Goal: Task Accomplishment & Management: Complete application form

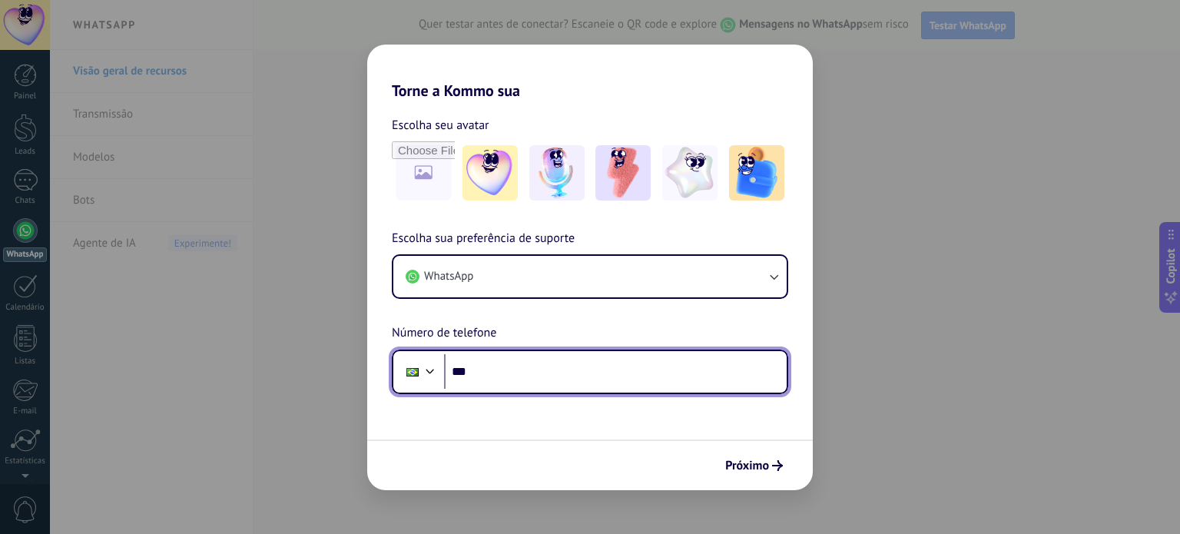
click at [525, 371] on input "***" at bounding box center [615, 371] width 343 height 35
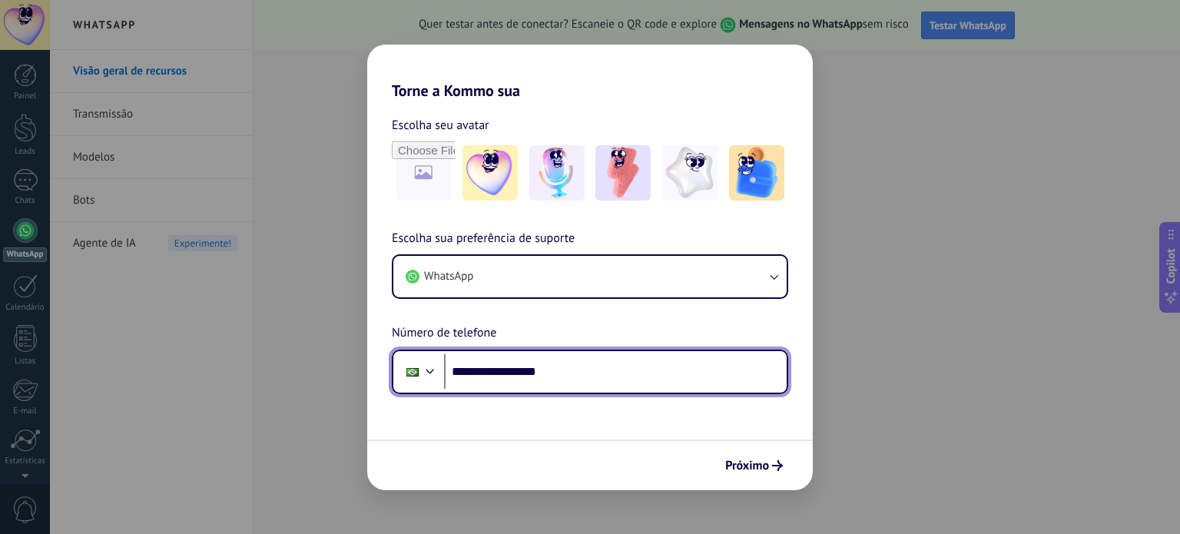
type input "**********"
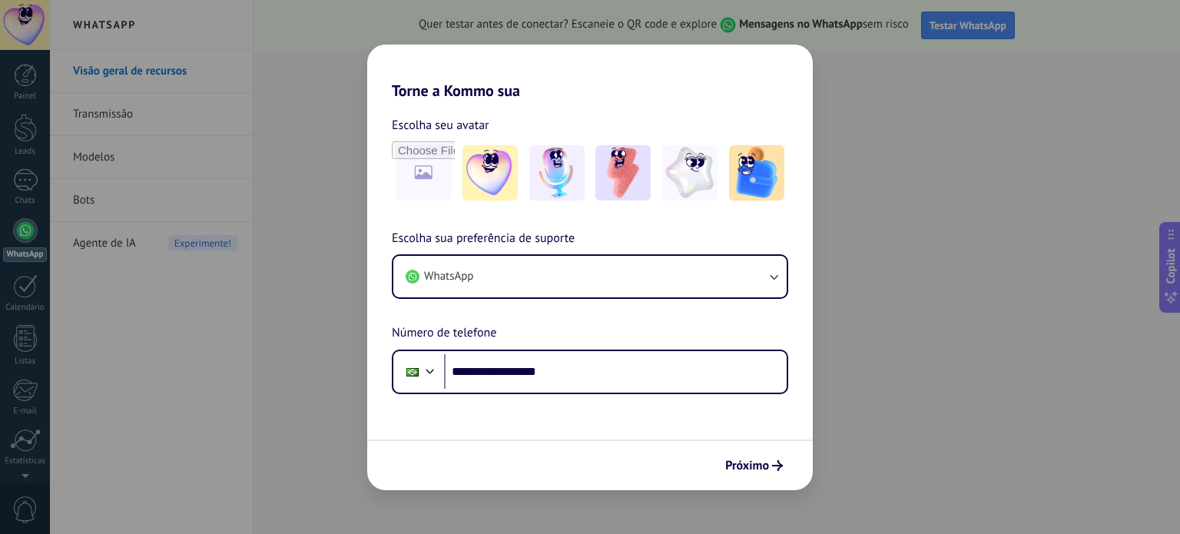
click at [653, 322] on div "**********" at bounding box center [590, 311] width 446 height 165
drag, startPoint x: 756, startPoint y: 484, endPoint x: 775, endPoint y: 469, distance: 24.0
click at [775, 469] on div "Próximo" at bounding box center [590, 465] width 446 height 51
click at [775, 469] on icon "submit" at bounding box center [777, 465] width 11 height 11
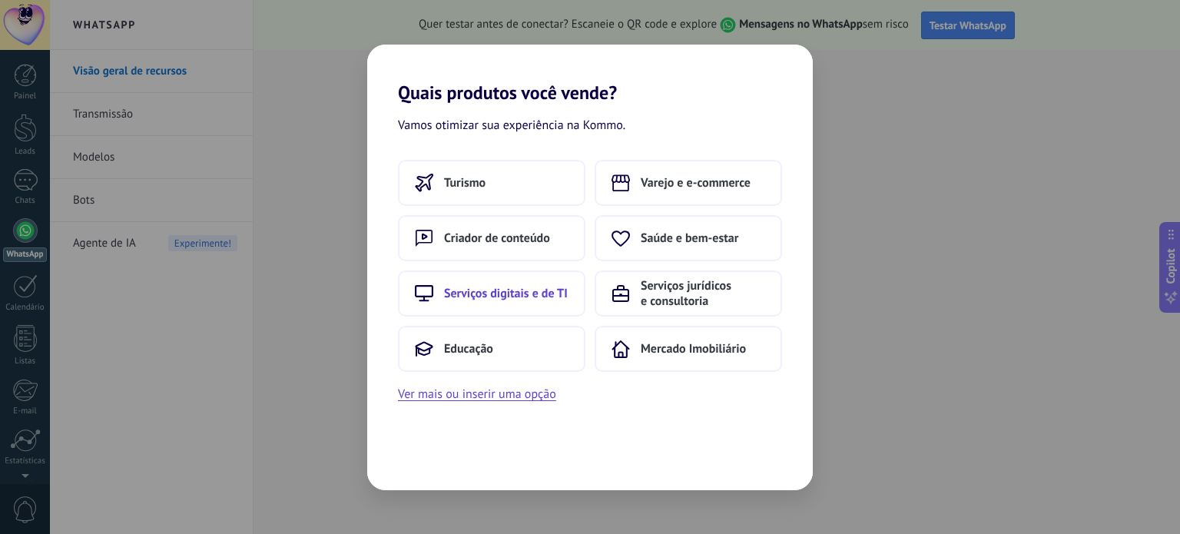
click at [515, 282] on button "Serviços digitais e de TI" at bounding box center [492, 294] width 188 height 46
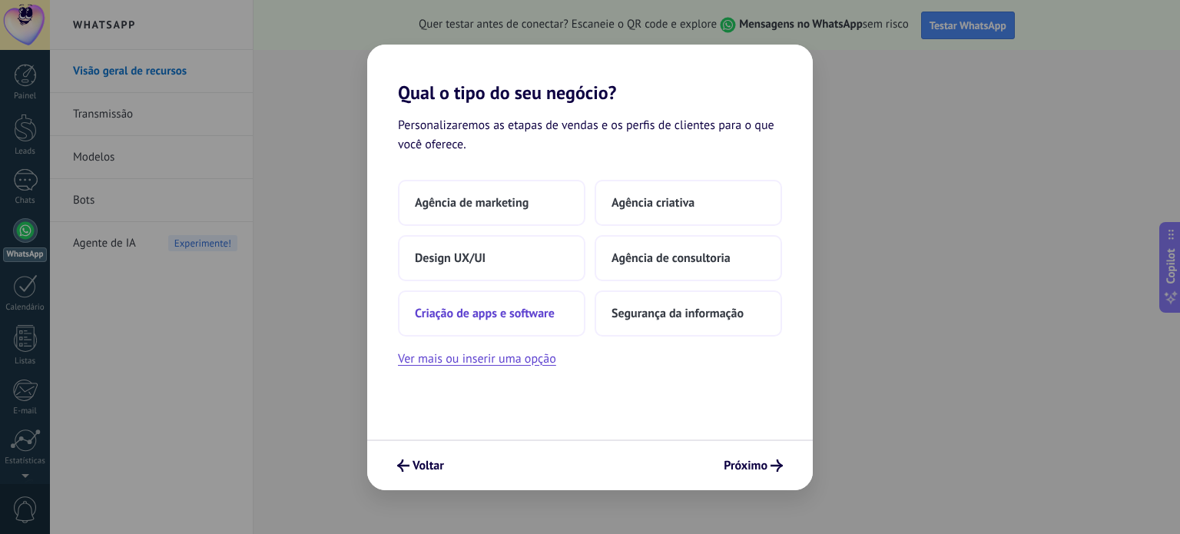
click at [528, 317] on span "Criação de apps e software" at bounding box center [485, 313] width 140 height 15
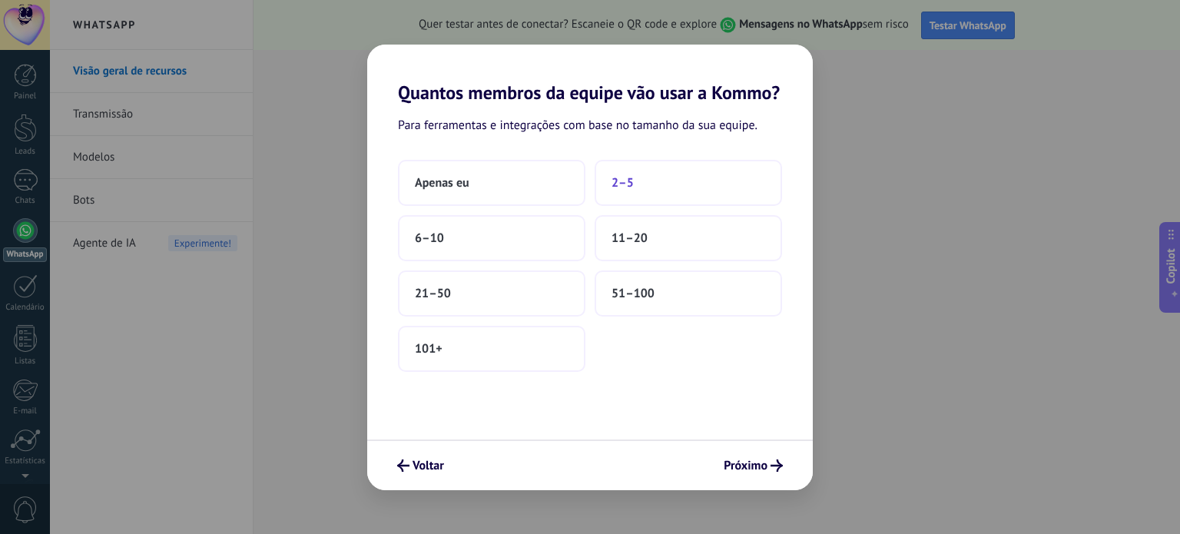
click at [619, 187] on span "2–5" at bounding box center [623, 182] width 22 height 15
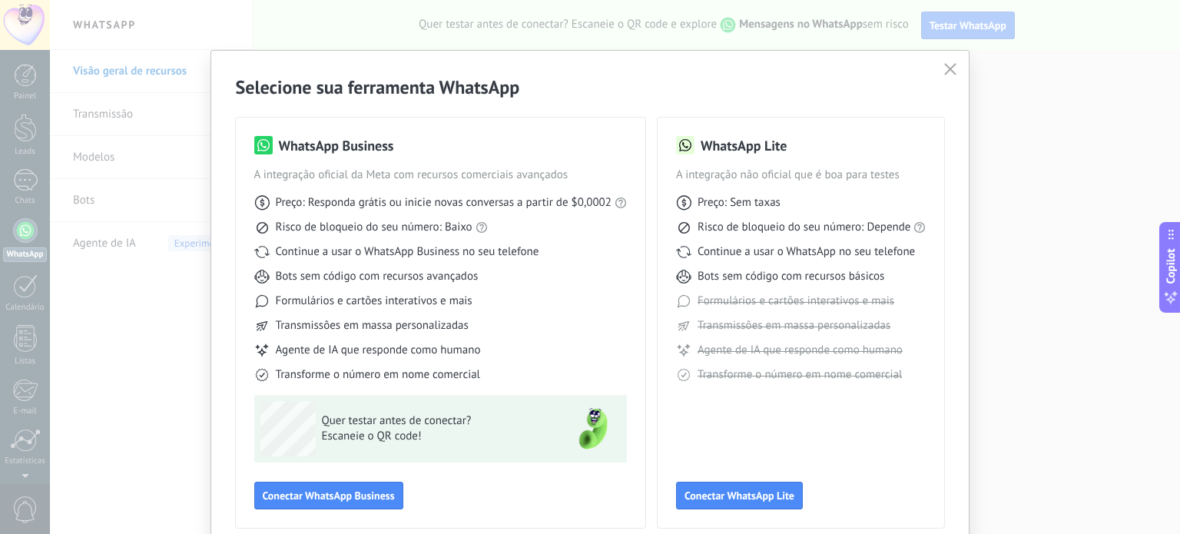
scroll to position [6, 0]
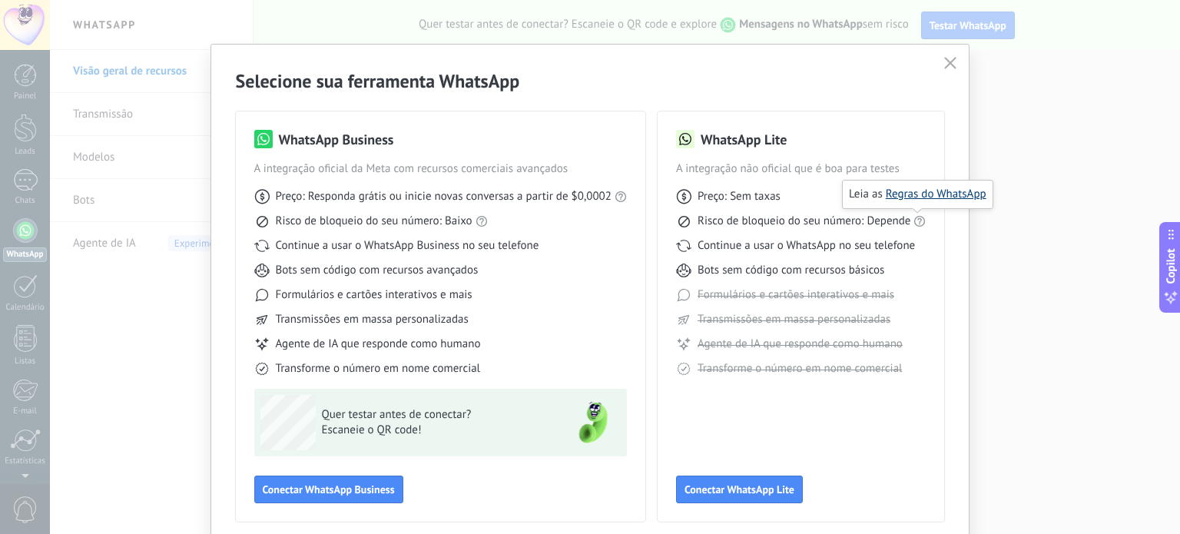
click at [922, 191] on link "Regras do WhatsApp" at bounding box center [936, 194] width 101 height 15
click at [742, 490] on span "Conectar WhatsApp Lite" at bounding box center [740, 489] width 110 height 11
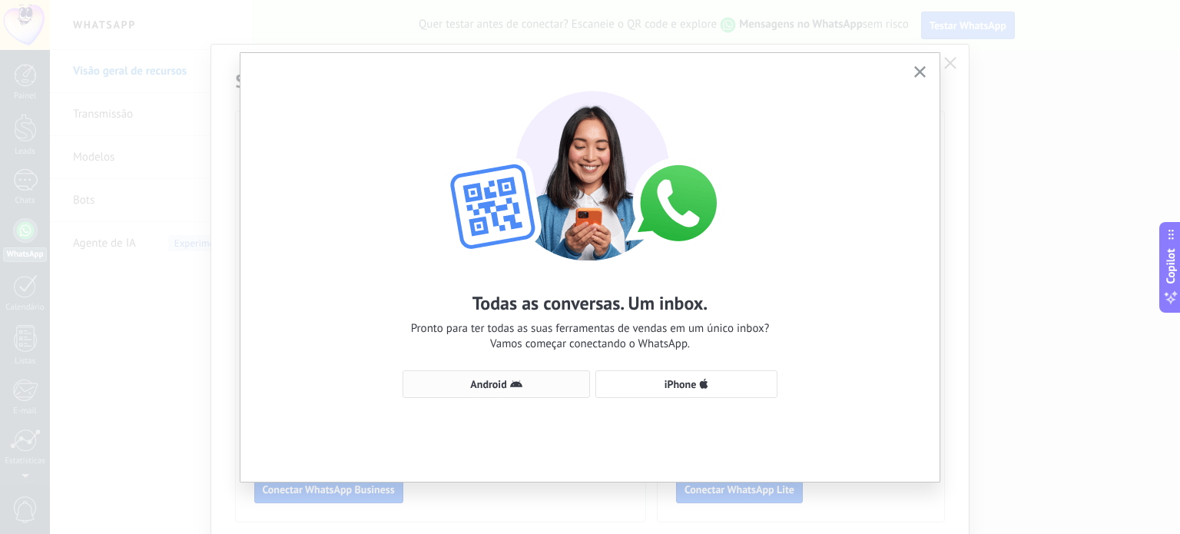
click at [520, 384] on use "button" at bounding box center [516, 383] width 12 height 7
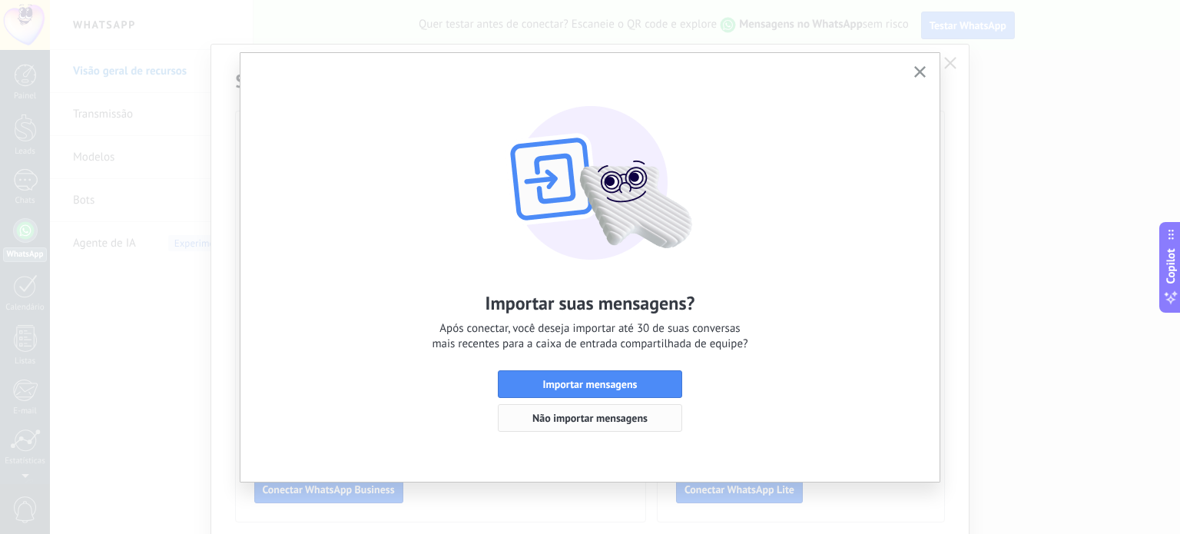
click at [617, 416] on span "Não importar mensagens" at bounding box center [590, 418] width 115 height 11
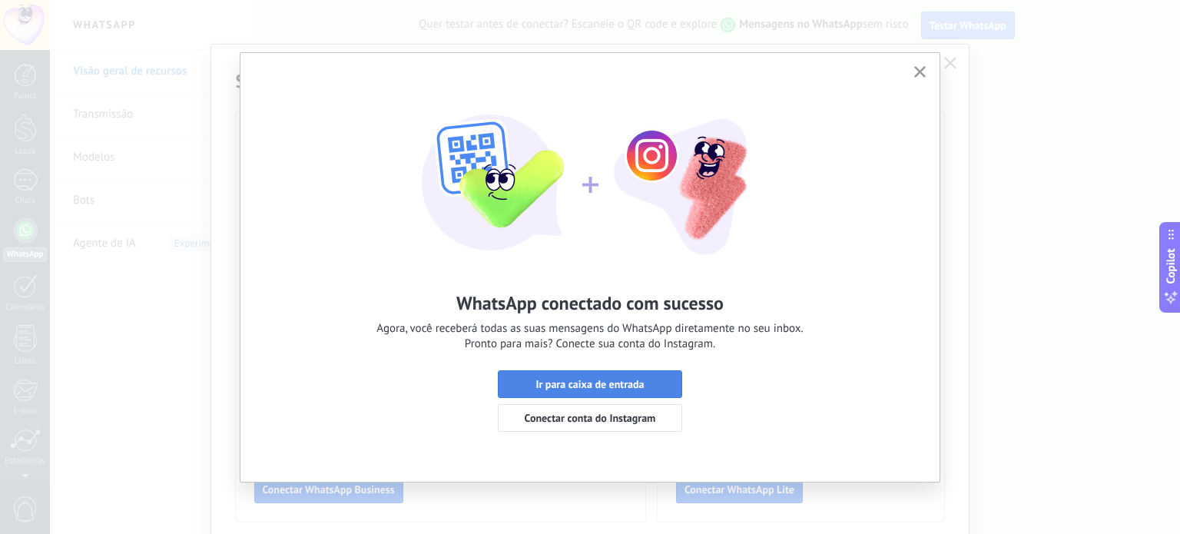
click at [652, 389] on span "Ir para caixa de entrada" at bounding box center [590, 384] width 168 height 11
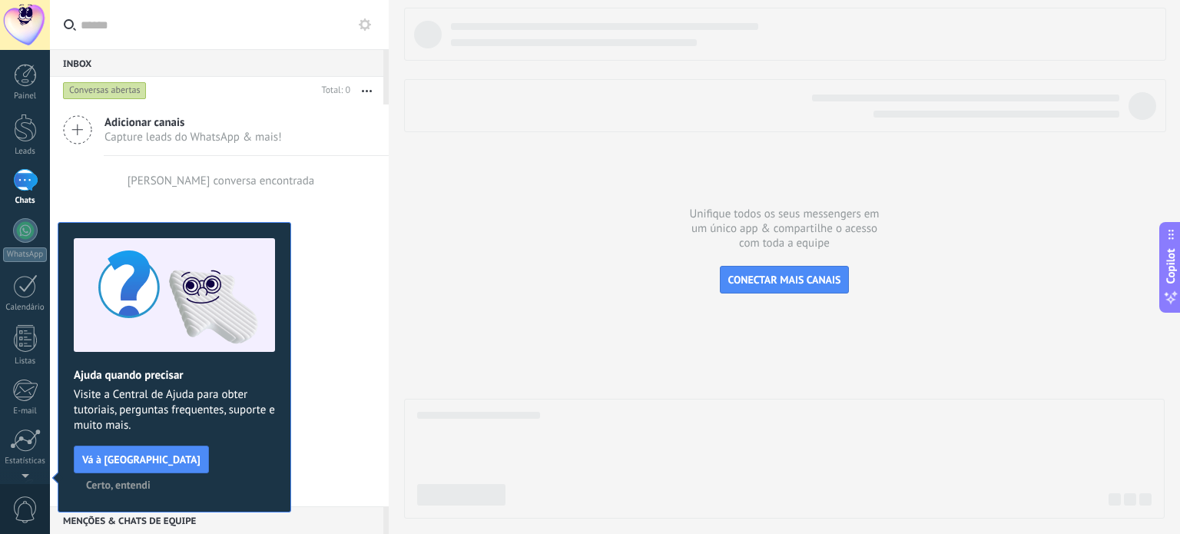
click at [337, 337] on div "Adicionar canais Capture leads do WhatsApp & mais! Nenhuma conversa encontrada" at bounding box center [219, 306] width 339 height 402
click at [134, 194] on div "Nenhuma conversa encontrada" at bounding box center [219, 180] width 339 height 49
click at [151, 480] on span "Certo, entendi" at bounding box center [118, 485] width 65 height 11
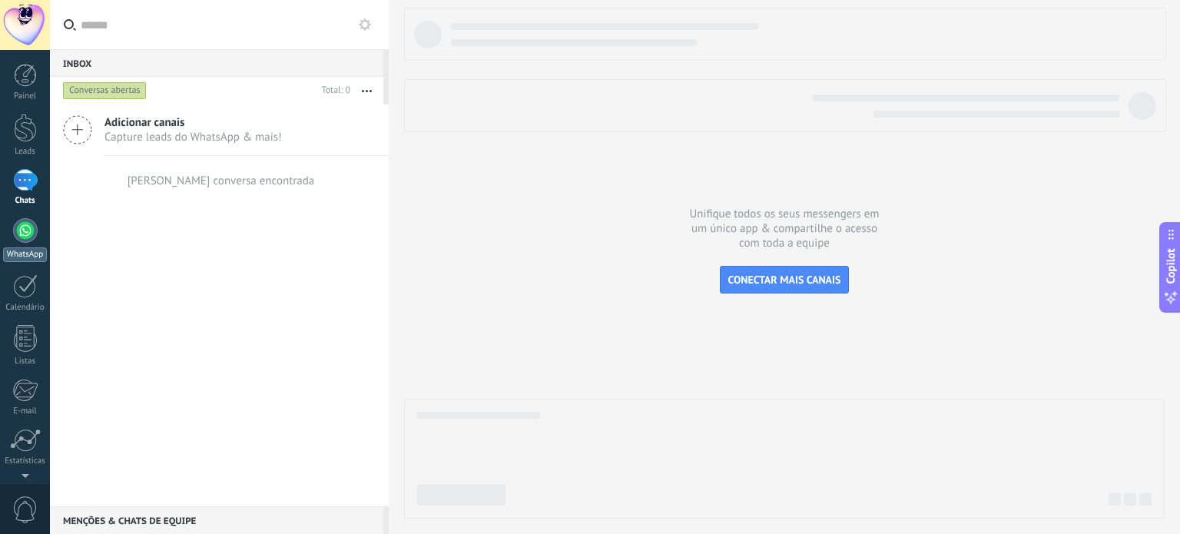
click at [27, 232] on div at bounding box center [25, 230] width 25 height 25
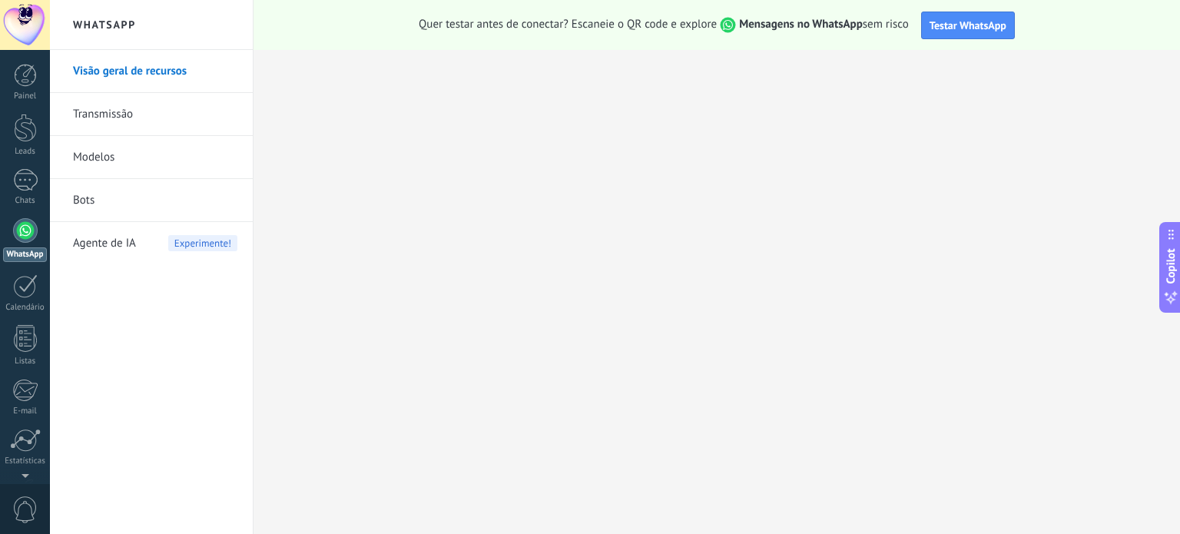
click at [131, 111] on link "Transmissão" at bounding box center [155, 114] width 164 height 43
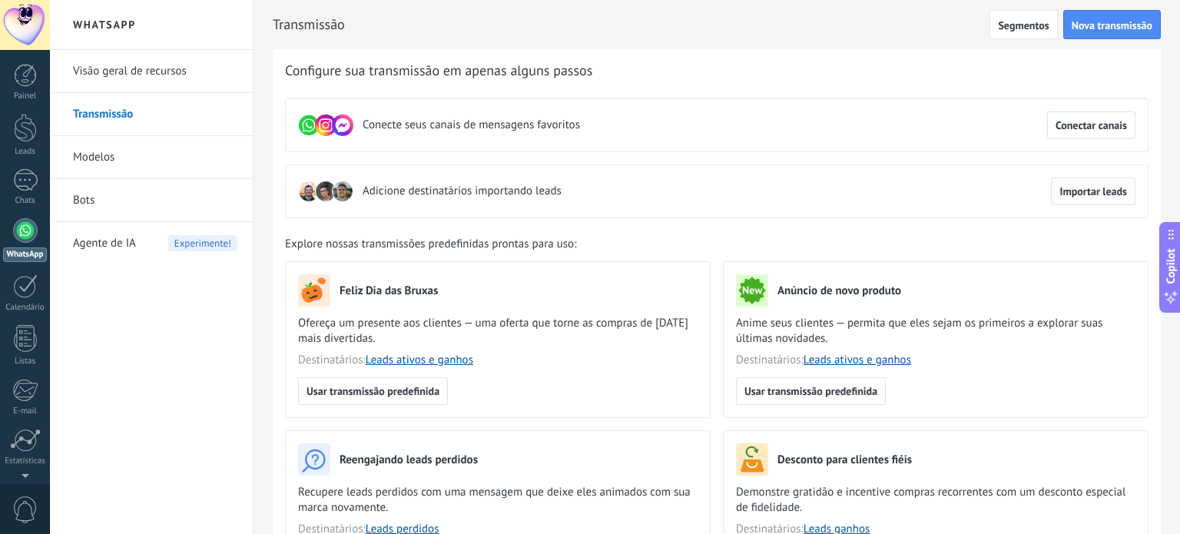
click at [1099, 187] on span "Importar leads" at bounding box center [1094, 191] width 68 height 11
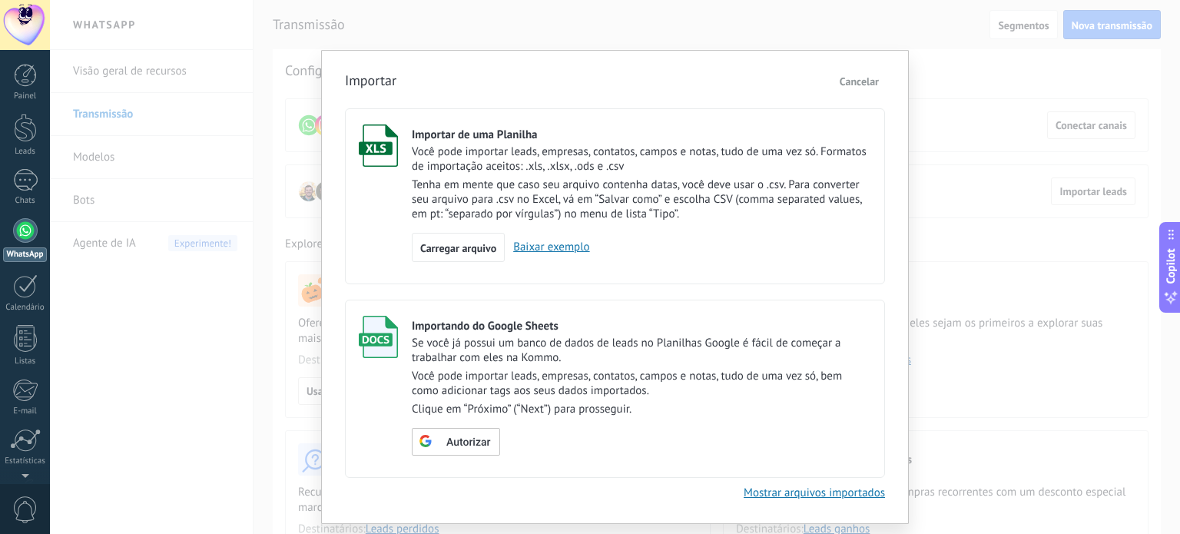
click at [619, 203] on p "Tenha em mente que caso seu arquivo contenha datas, você deve usar o .csv. Para…" at bounding box center [642, 200] width 460 height 44
click at [458, 247] on span "Carregar arquivo" at bounding box center [458, 248] width 76 height 11
click at [0, 0] on input "Importar de uma Planilha Você pode importar leads, empresas, contatos, campos e…" at bounding box center [0, 0] width 0 height 0
click at [572, 248] on link "Baixar exemplo" at bounding box center [547, 247] width 85 height 15
click at [494, 382] on p "Você pode importar leads, empresas, contatos, campos e notas, tudo de uma vez s…" at bounding box center [642, 383] width 460 height 29
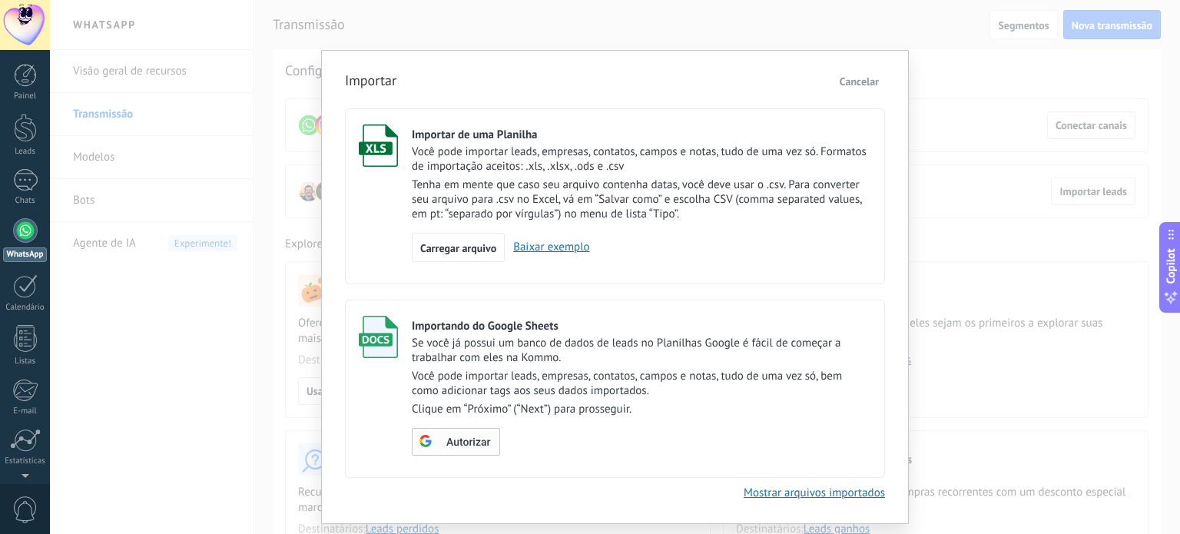
click at [454, 442] on span "Autorizar" at bounding box center [468, 442] width 44 height 11
click at [481, 429] on button "Escolher tabela" at bounding box center [462, 442] width 101 height 28
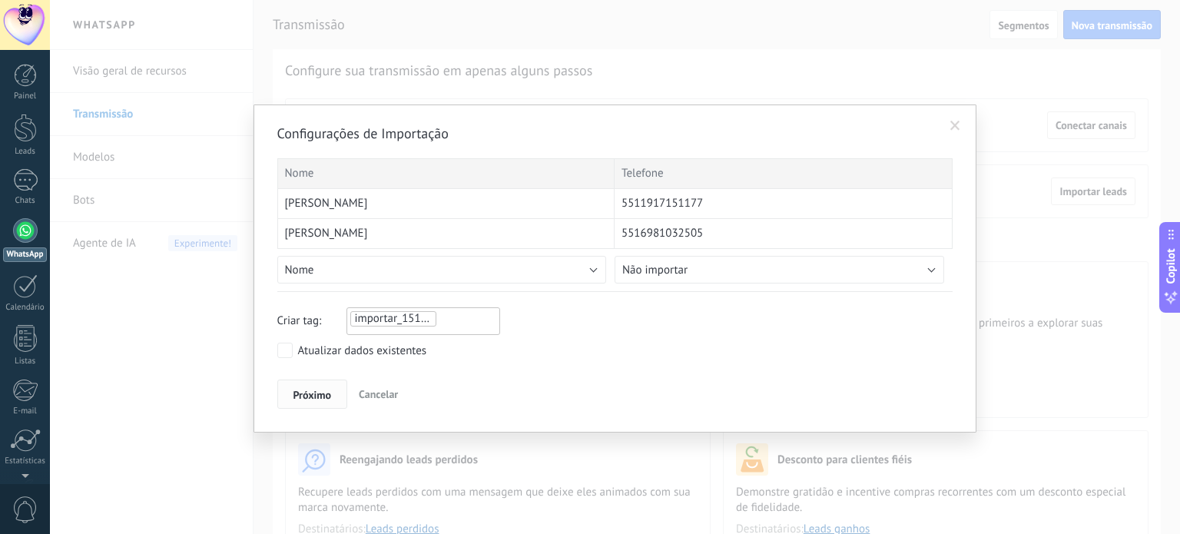
click at [307, 393] on span "Próximo" at bounding box center [313, 395] width 38 height 11
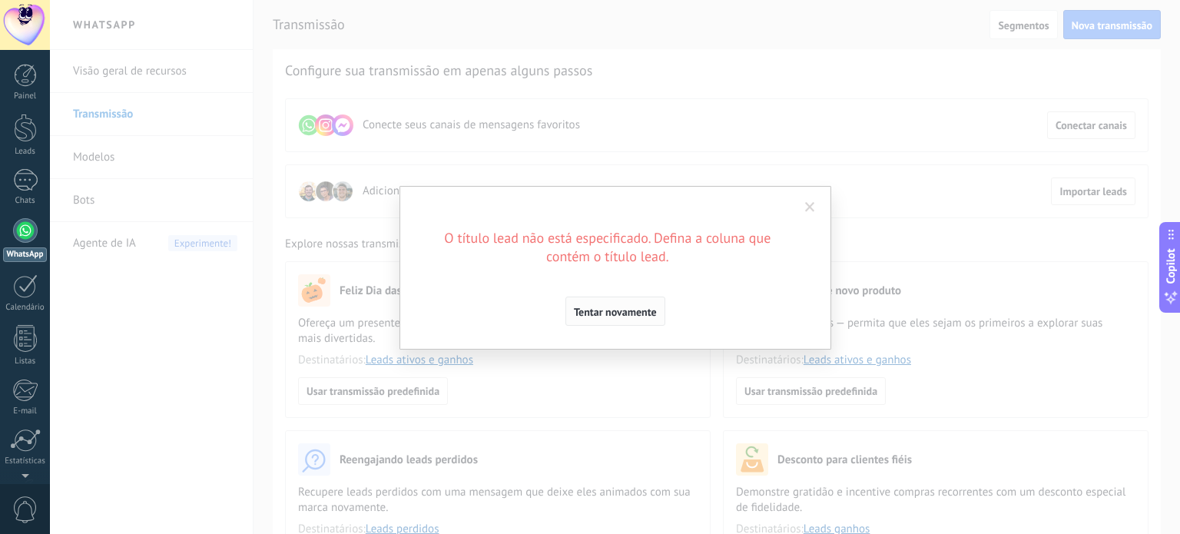
click at [629, 310] on span "Tentar novamente" at bounding box center [615, 312] width 83 height 11
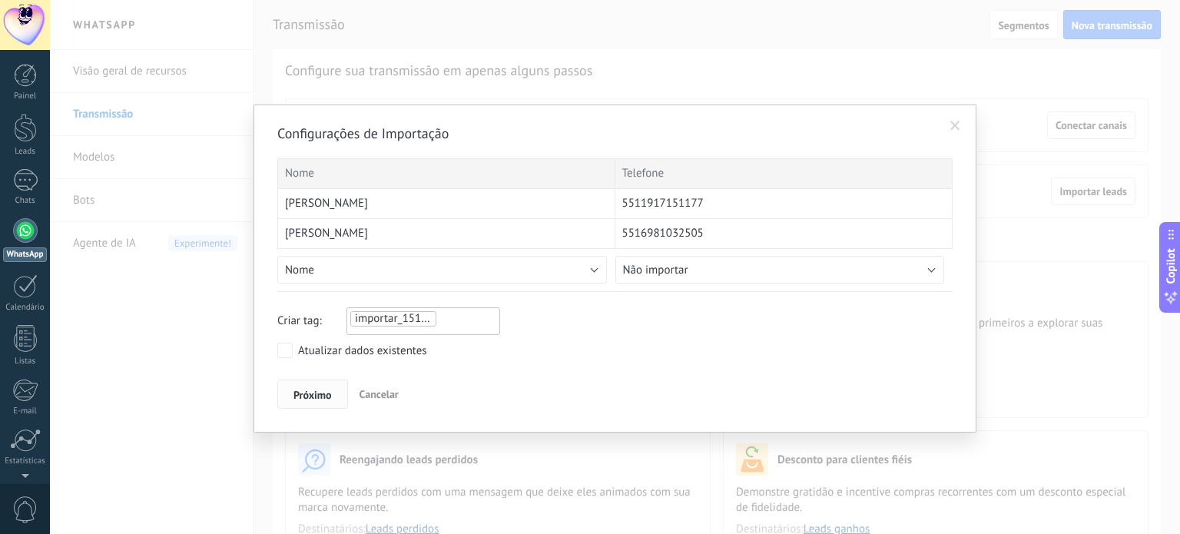
click at [321, 397] on span "Próximo" at bounding box center [313, 395] width 38 height 11
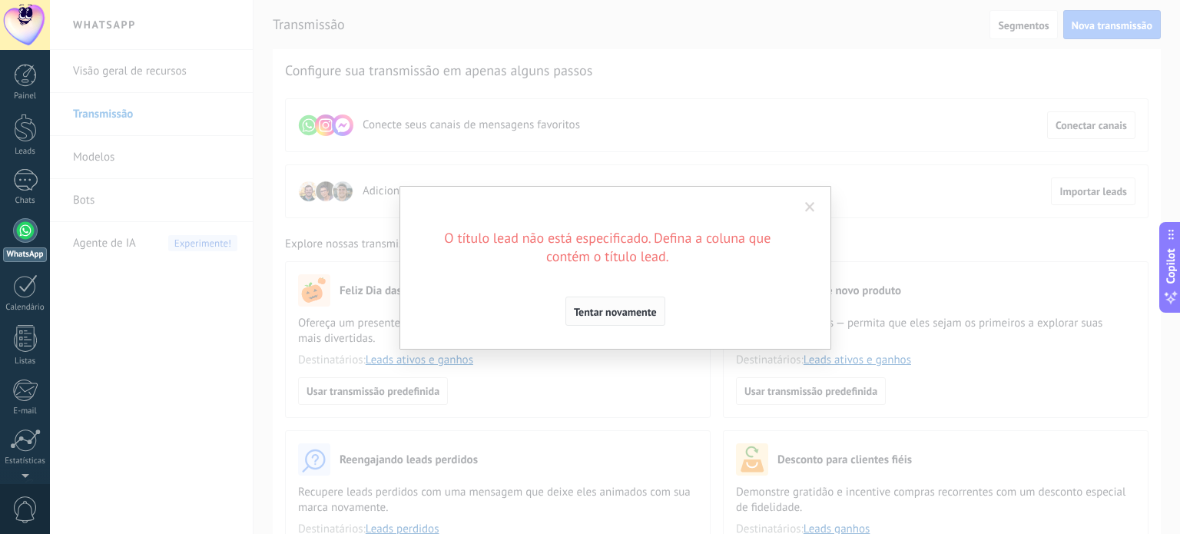
click at [616, 310] on span "Tentar novamente" at bounding box center [615, 312] width 83 height 11
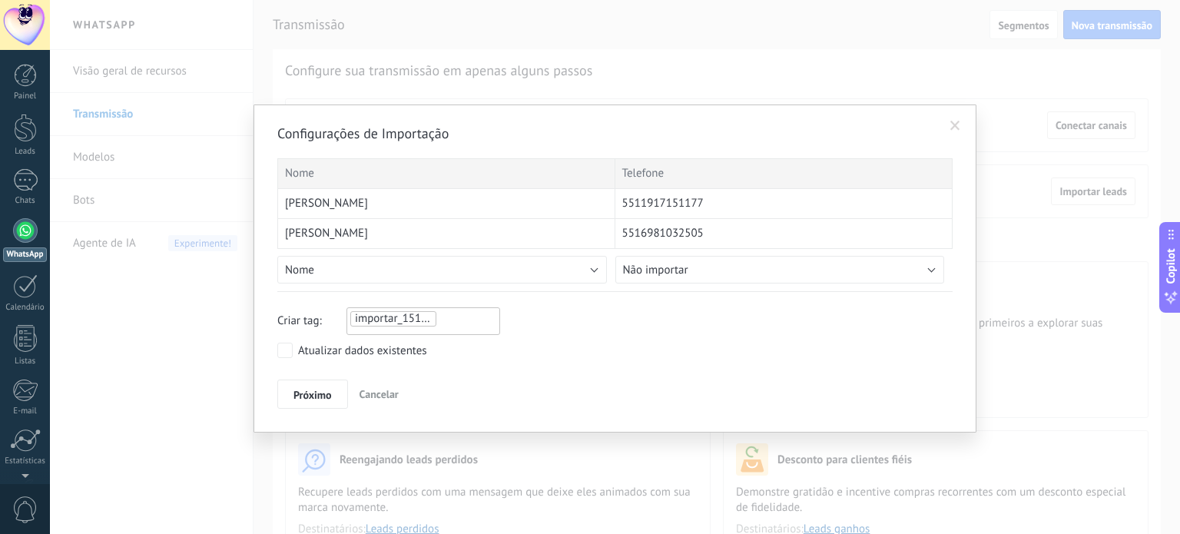
click at [440, 171] on div "Nome" at bounding box center [446, 173] width 338 height 31
click at [959, 124] on span at bounding box center [956, 126] width 10 height 11
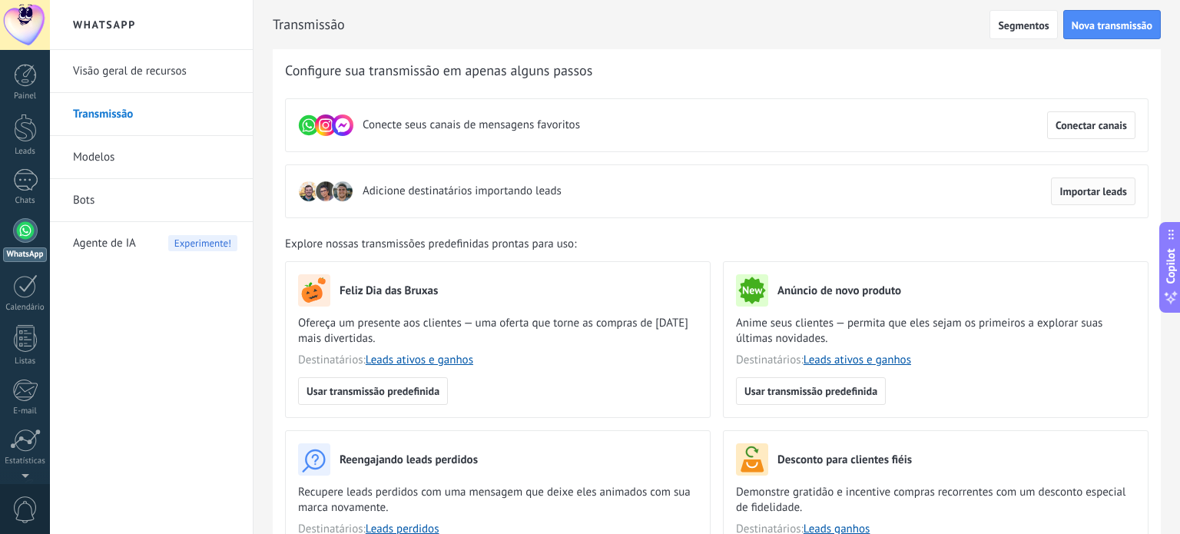
click at [1084, 190] on span "Importar leads" at bounding box center [1094, 191] width 68 height 11
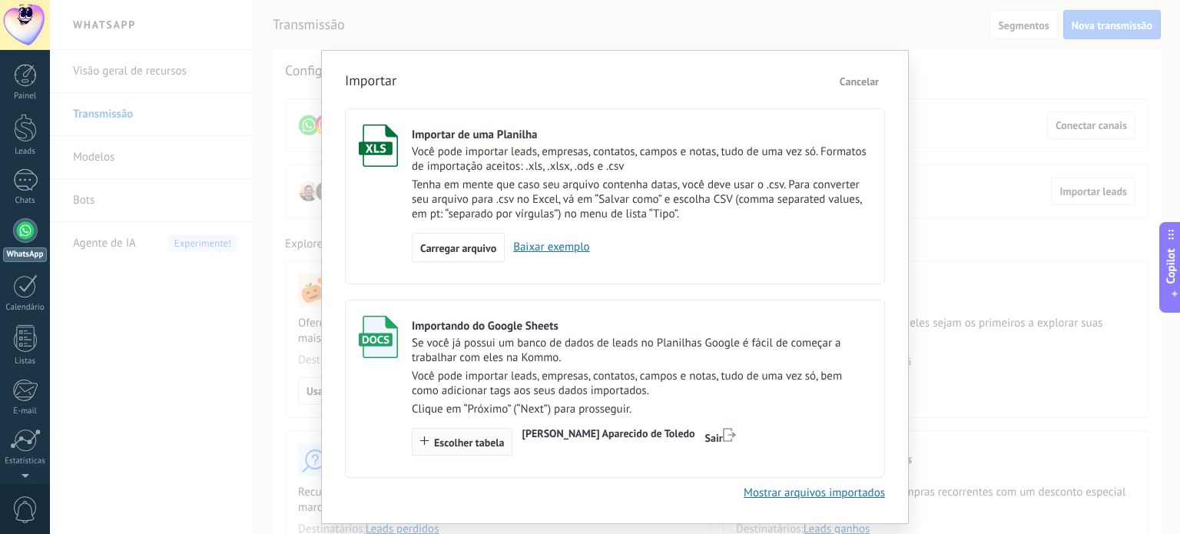
click at [470, 446] on span "Escolher tabela" at bounding box center [469, 442] width 70 height 11
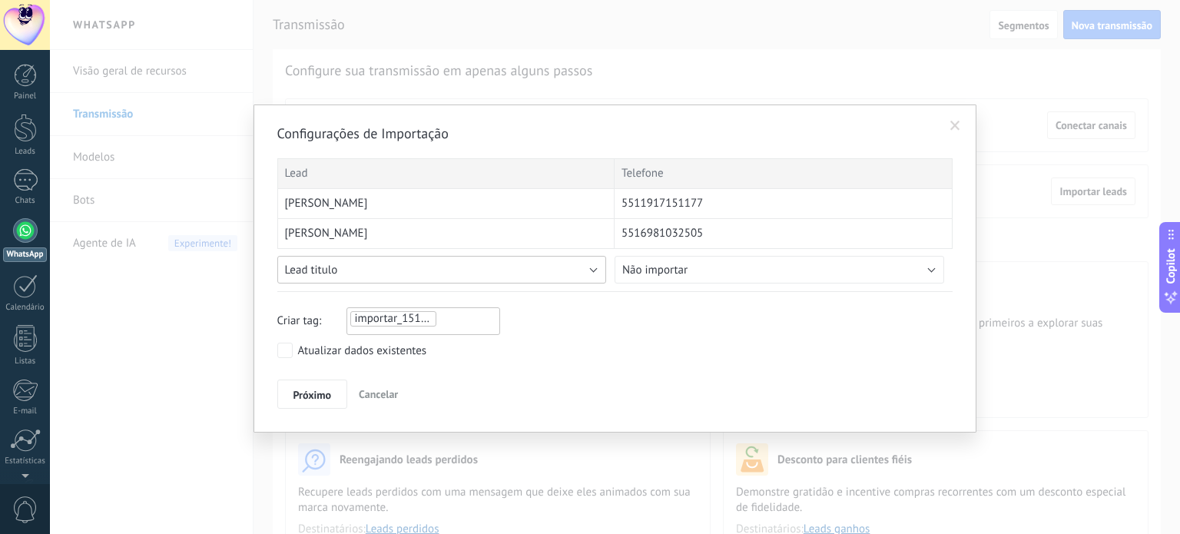
click at [597, 269] on button "Lead titulo" at bounding box center [442, 270] width 330 height 28
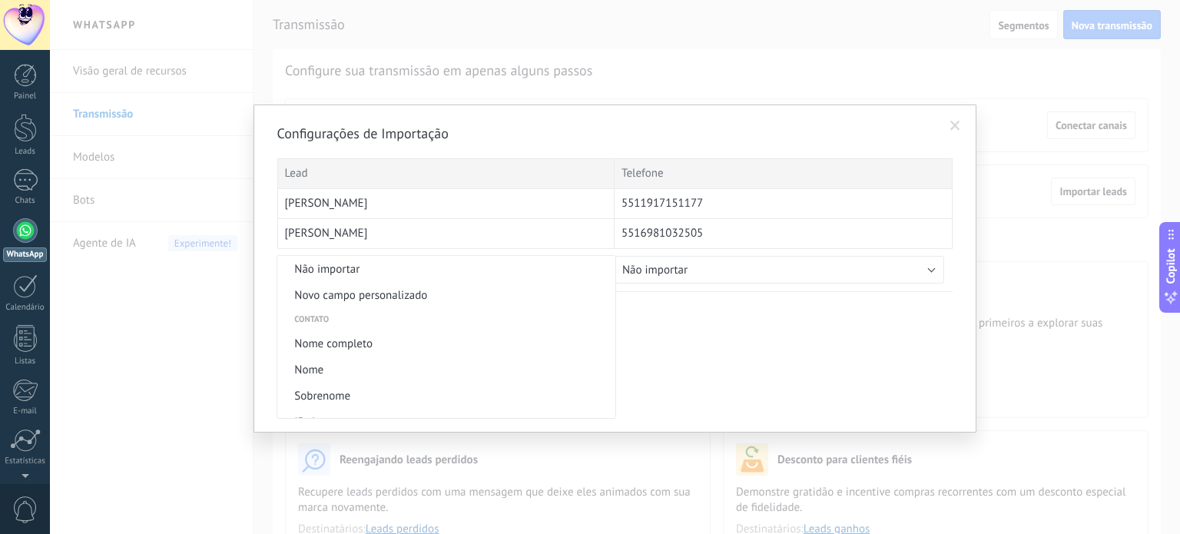
scroll to position [556, 0]
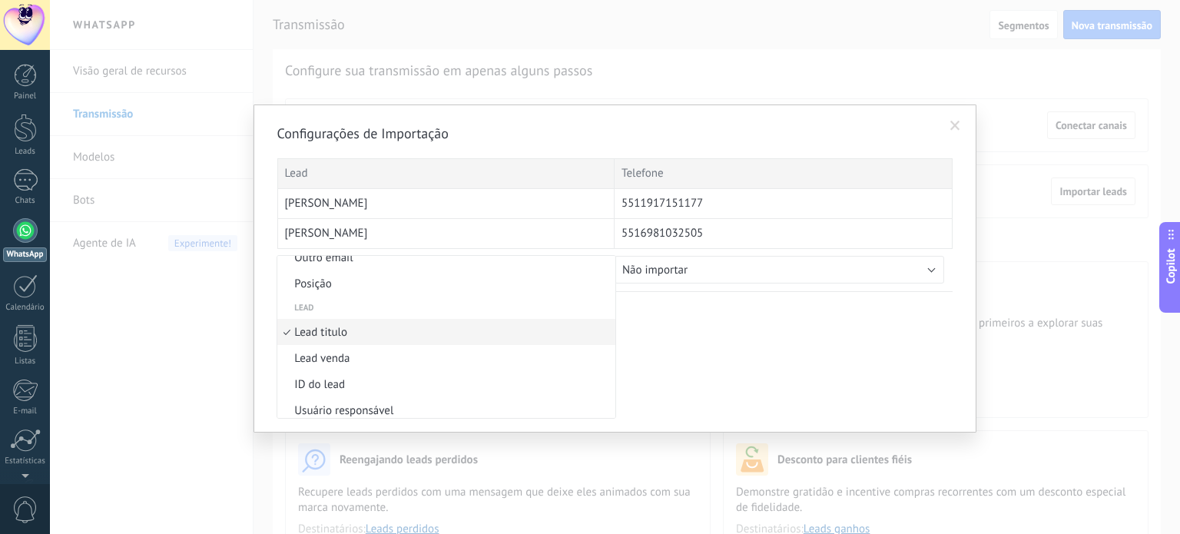
click at [597, 269] on li "Outro email" at bounding box center [446, 257] width 338 height 26
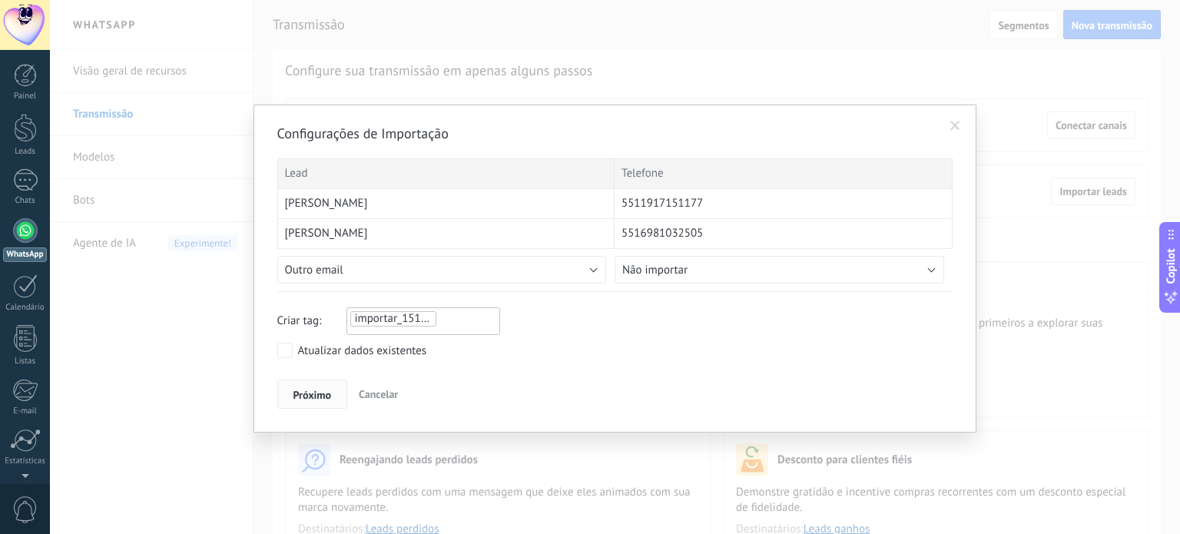
click at [323, 390] on span "Próximo" at bounding box center [313, 395] width 38 height 11
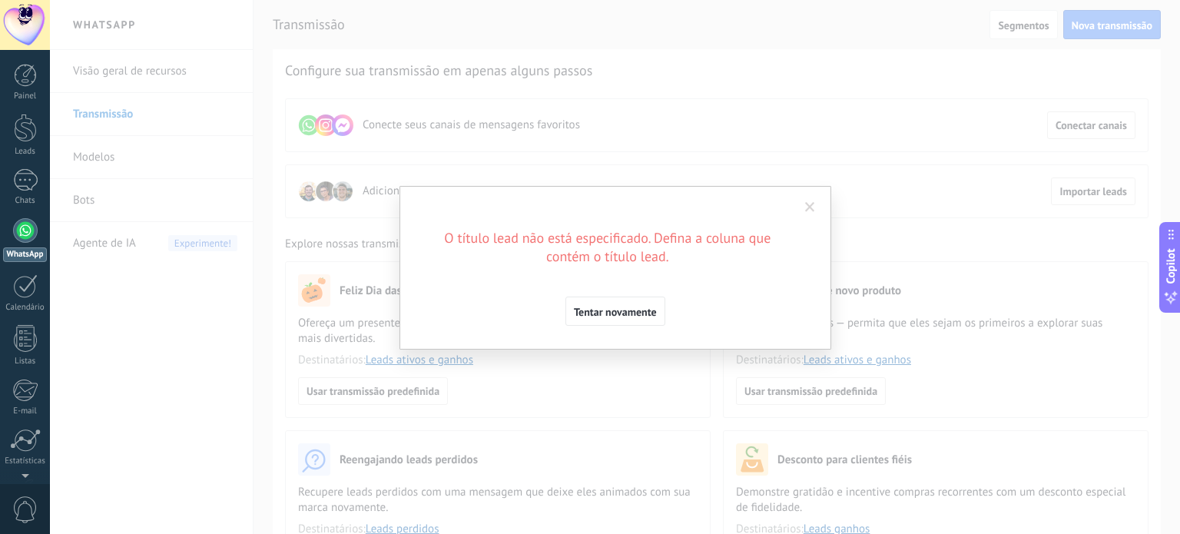
click at [806, 208] on span at bounding box center [810, 207] width 10 height 11
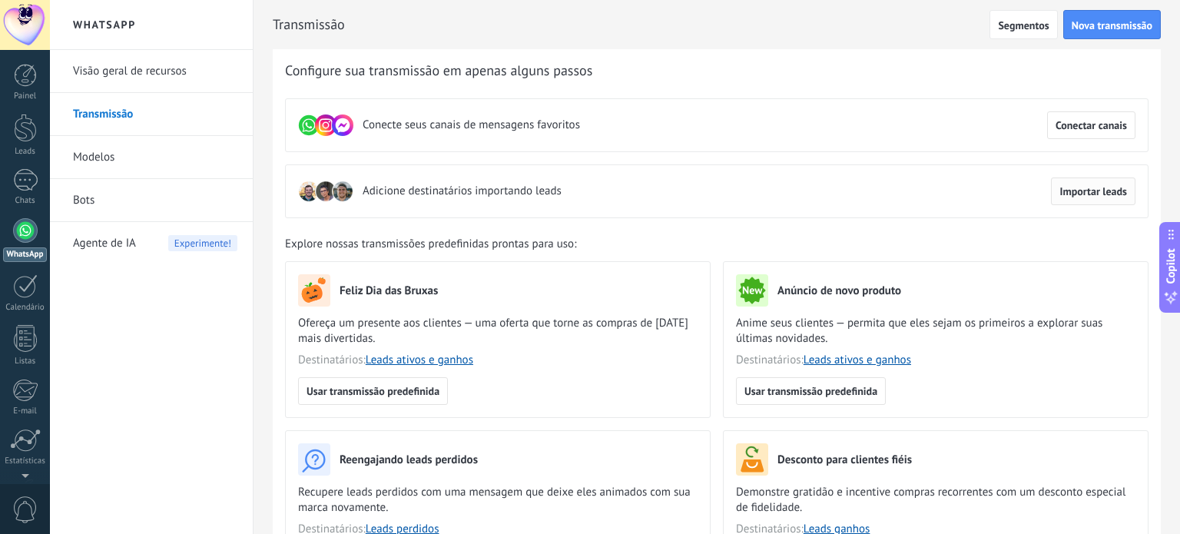
click at [1077, 186] on span "Importar leads" at bounding box center [1094, 191] width 68 height 11
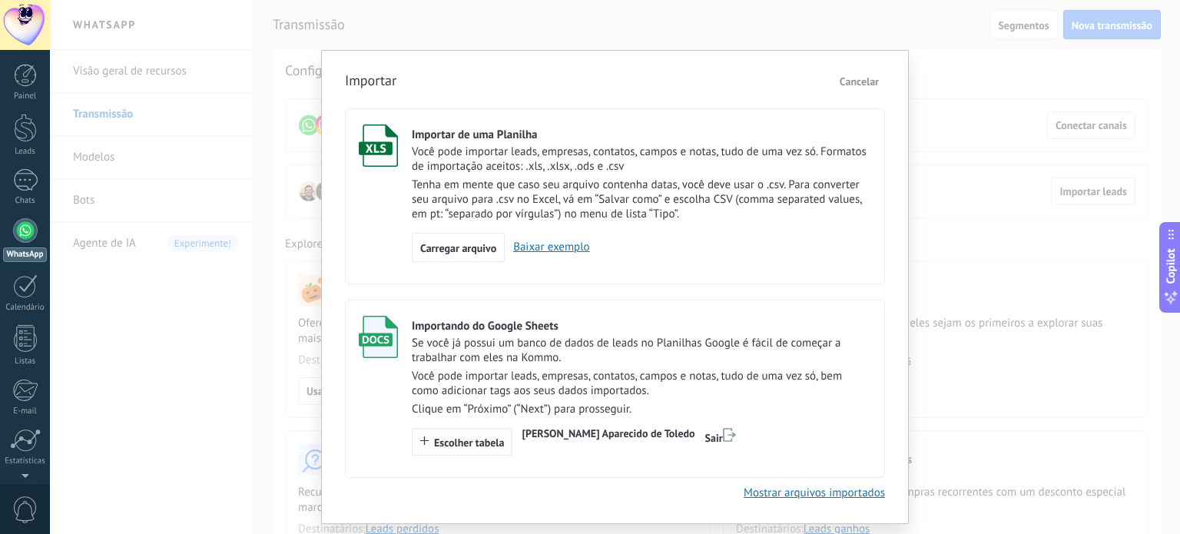
click at [460, 445] on span "Escolher tabela" at bounding box center [469, 442] width 70 height 11
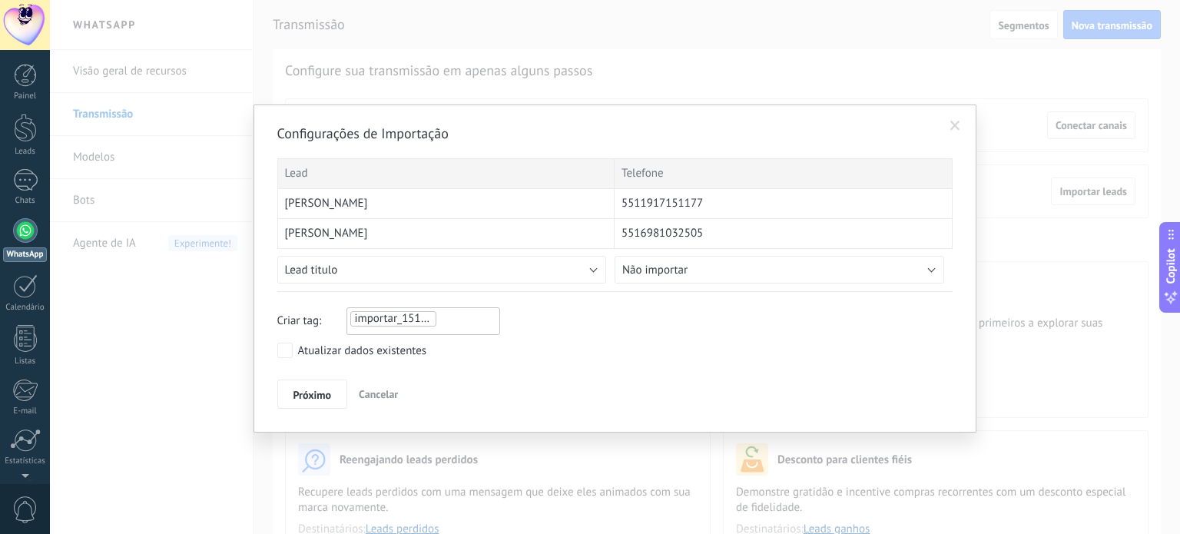
click at [398, 168] on div "Lead" at bounding box center [446, 173] width 338 height 31
click at [292, 347] on label "Atualizar dados existentes" at bounding box center [352, 350] width 150 height 15
click at [578, 269] on button "Lead titulo" at bounding box center [442, 270] width 330 height 28
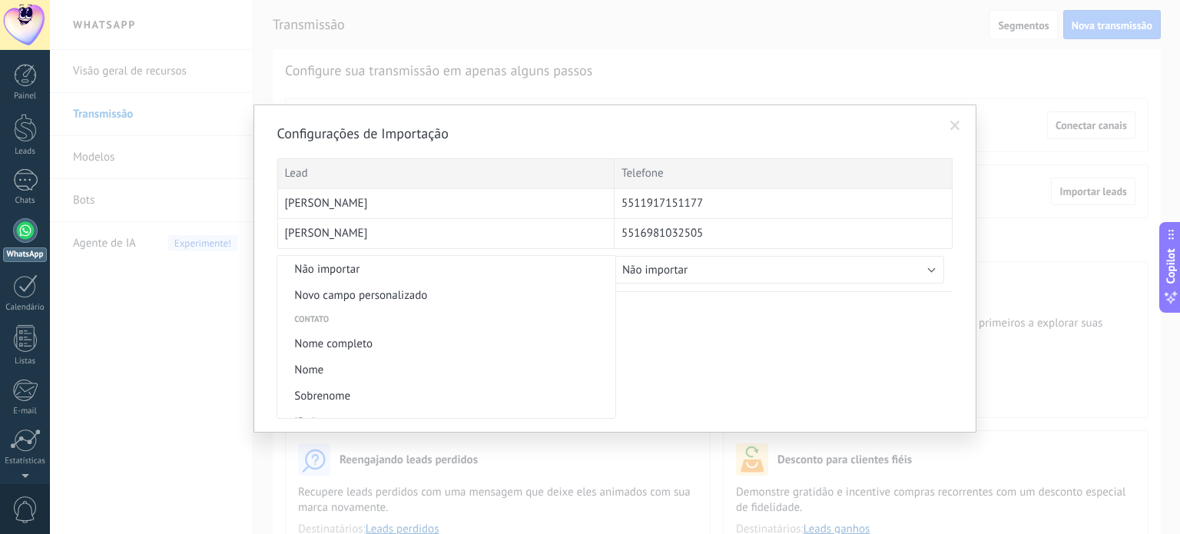
scroll to position [0, 0]
click at [428, 347] on span "Nome completo" at bounding box center [444, 344] width 334 height 15
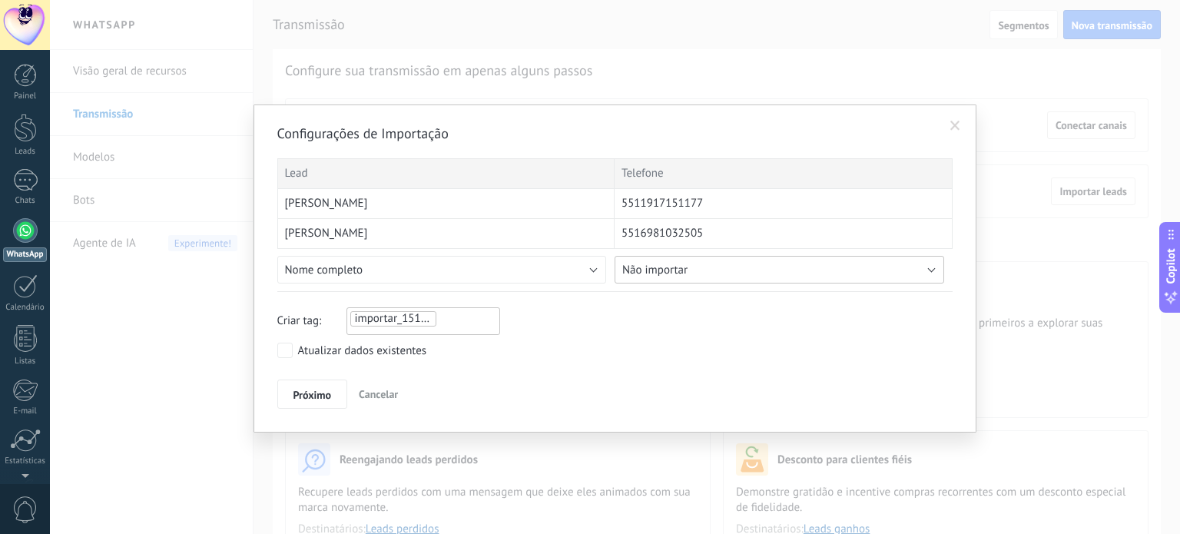
click at [719, 267] on button "Não importar" at bounding box center [780, 270] width 330 height 28
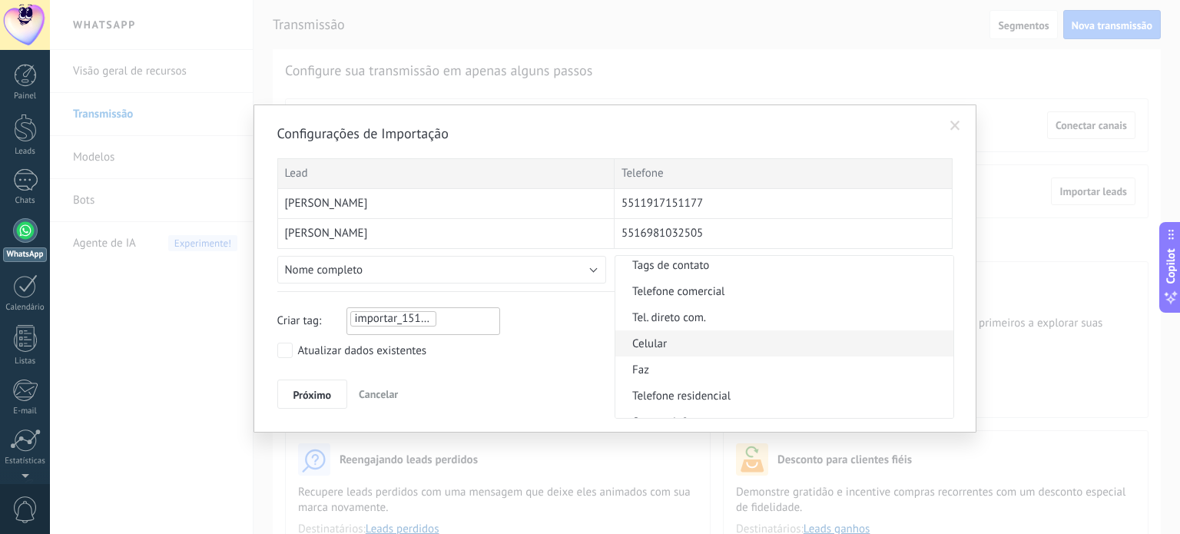
scroll to position [334, 0]
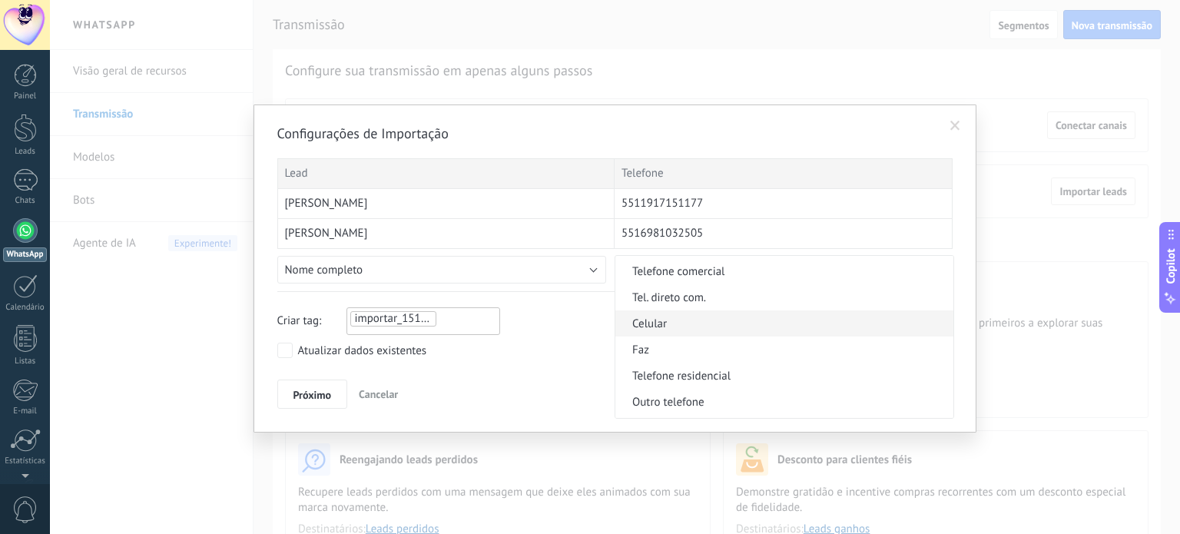
click at [755, 325] on span "Celular" at bounding box center [783, 324] width 334 height 15
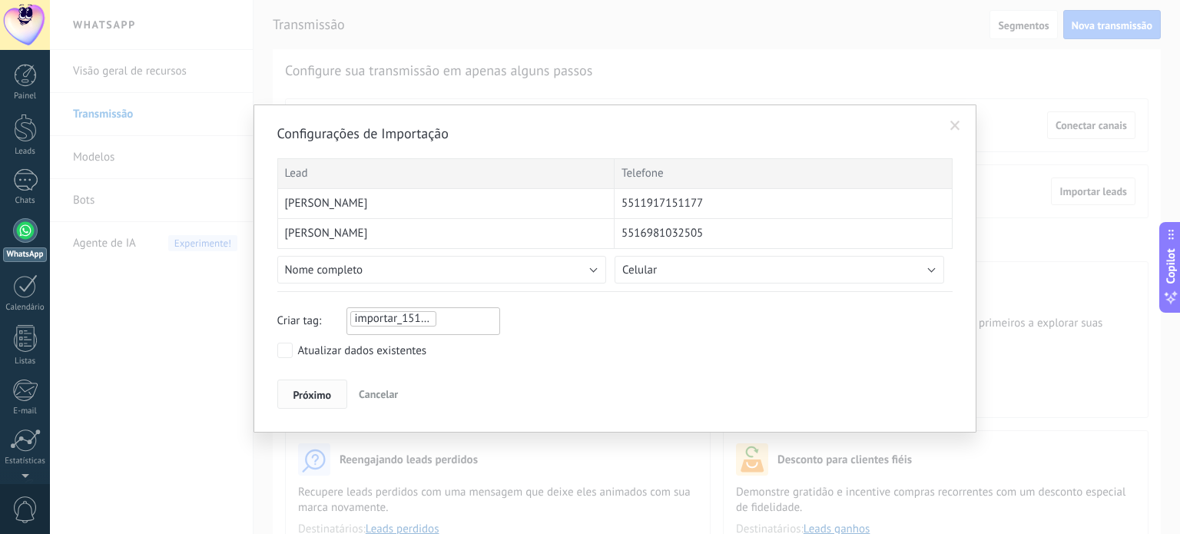
click at [319, 390] on span "Próximo" at bounding box center [313, 395] width 38 height 11
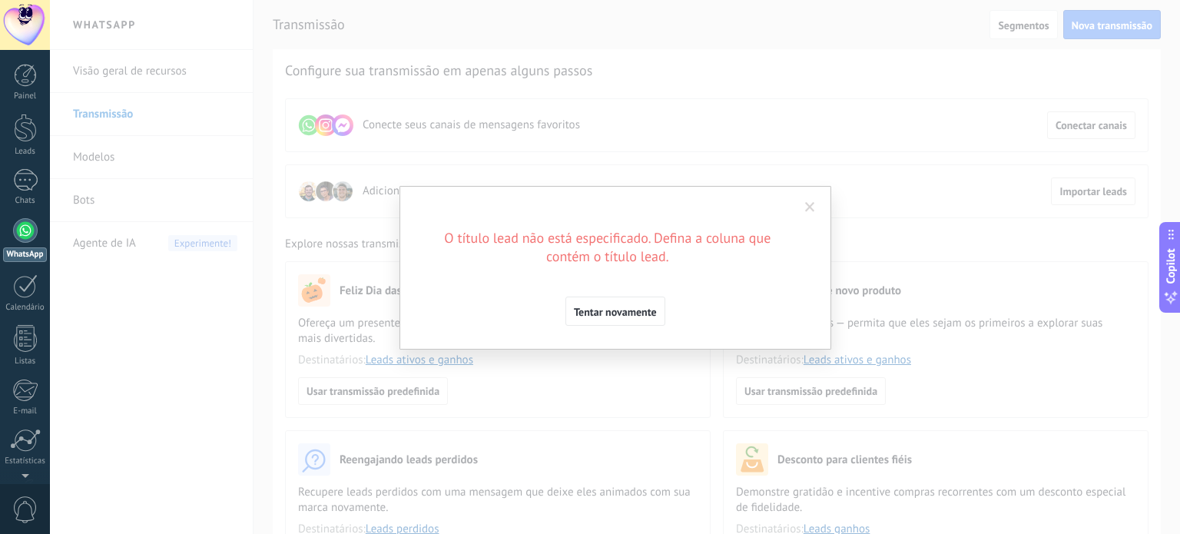
click at [808, 208] on span at bounding box center [810, 207] width 10 height 11
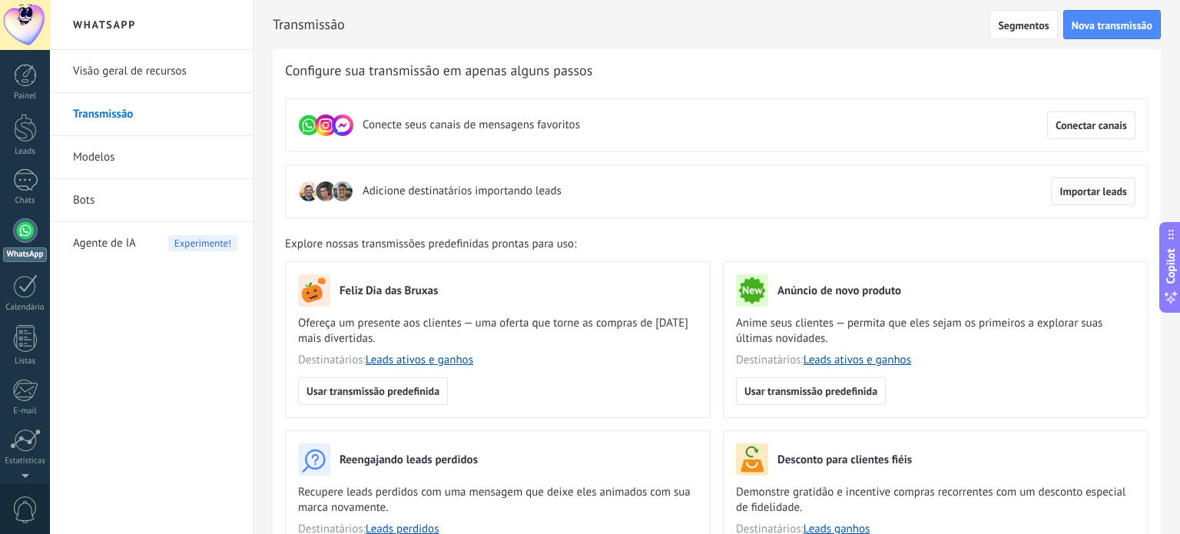
click at [1079, 187] on span "Importar leads" at bounding box center [1094, 191] width 68 height 11
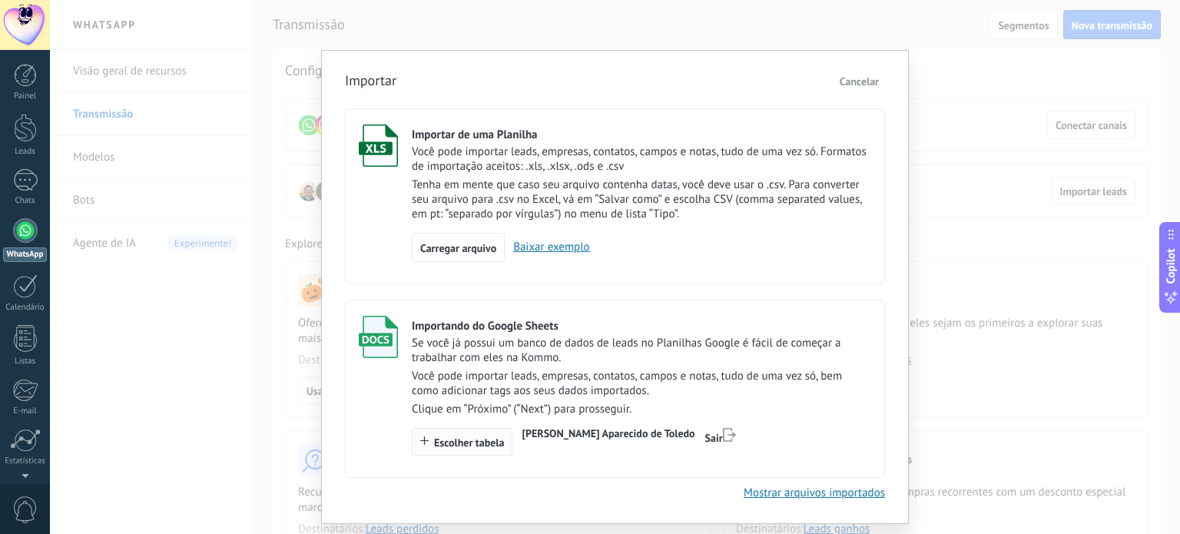
click at [464, 454] on button "Escolher tabela" at bounding box center [462, 442] width 101 height 28
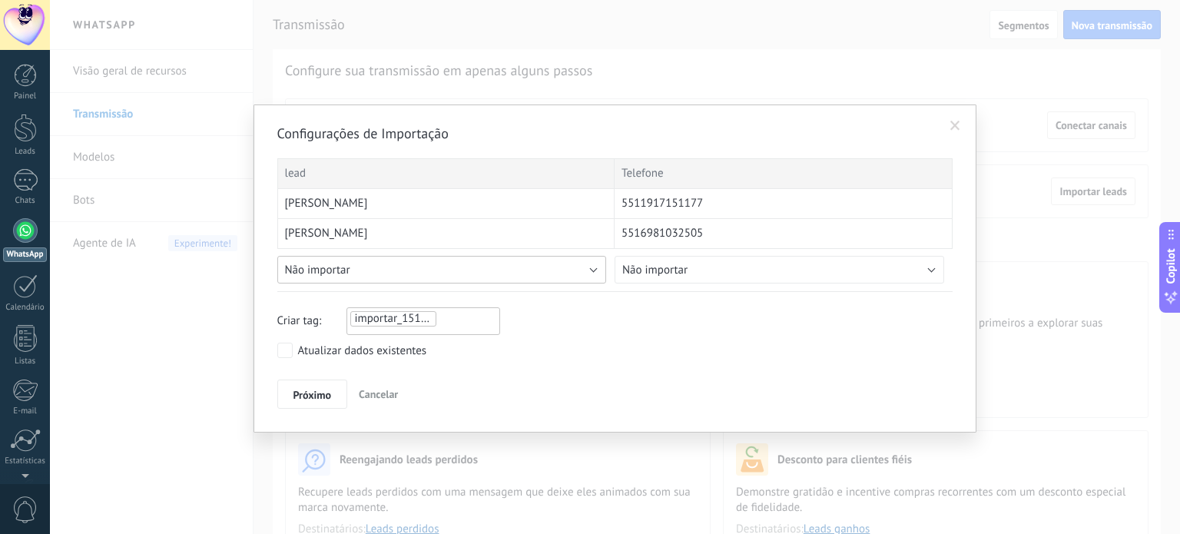
click at [463, 268] on button "Não importar" at bounding box center [442, 270] width 330 height 28
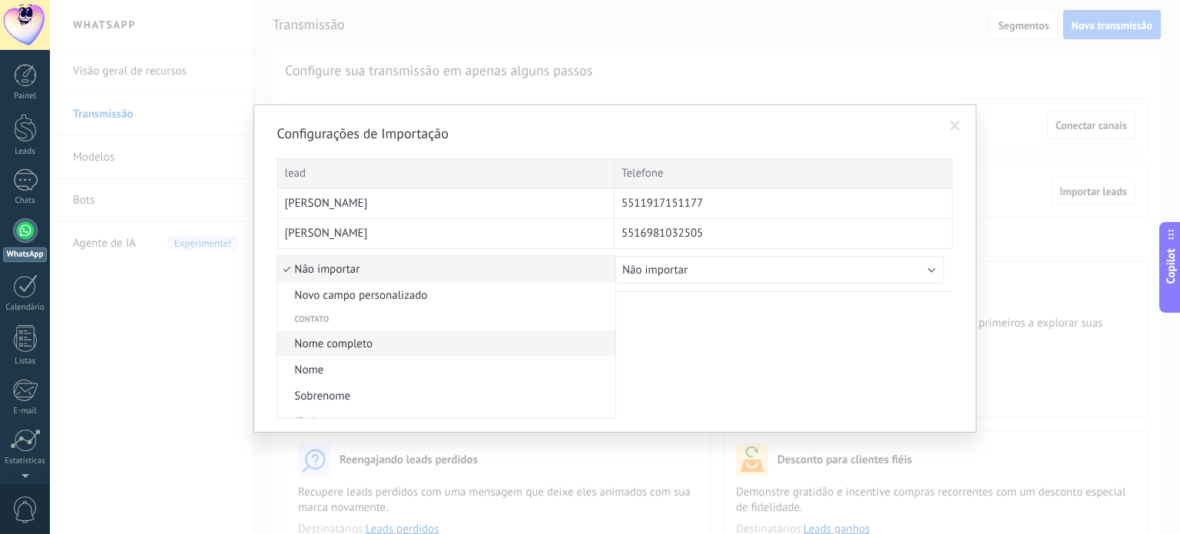
click at [410, 339] on span "Nome completo" at bounding box center [444, 344] width 334 height 15
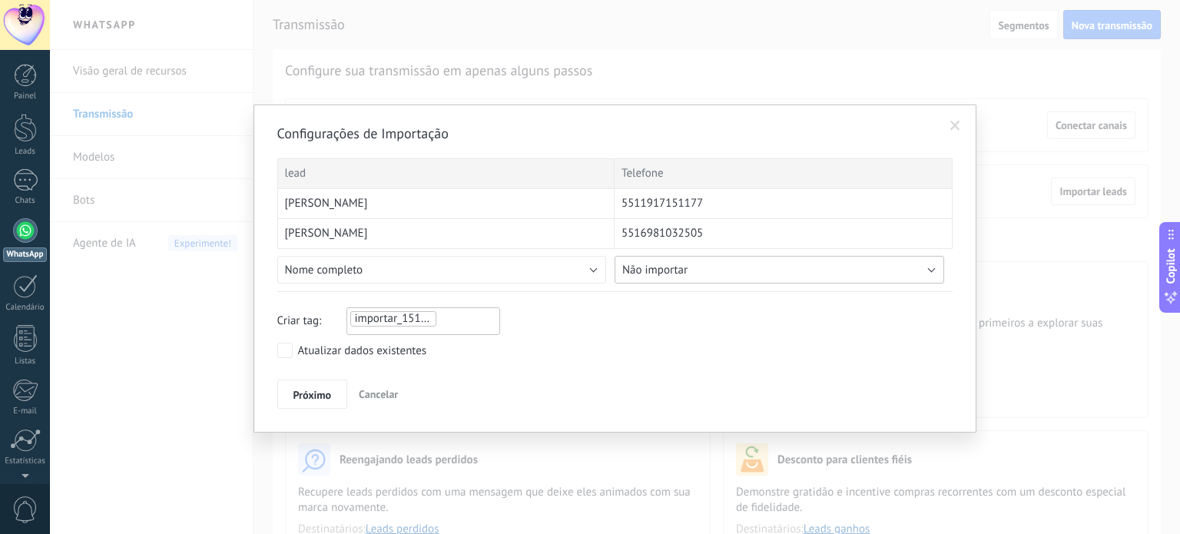
click at [665, 263] on span "Não importar" at bounding box center [654, 270] width 65 height 15
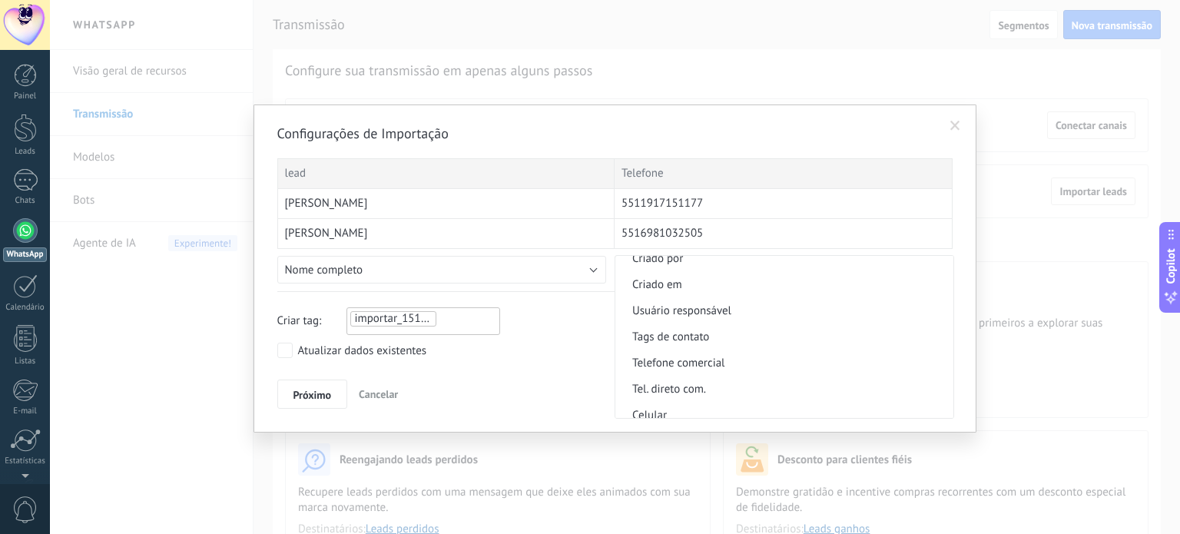
scroll to position [261, 0]
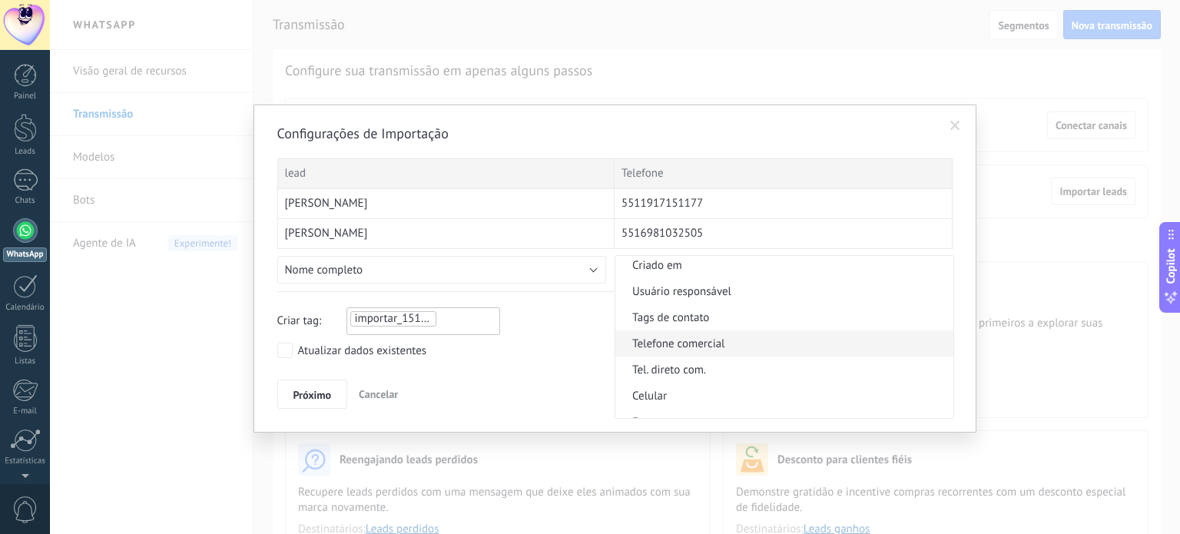
click at [709, 348] on span "Telefone comercial" at bounding box center [783, 344] width 334 height 15
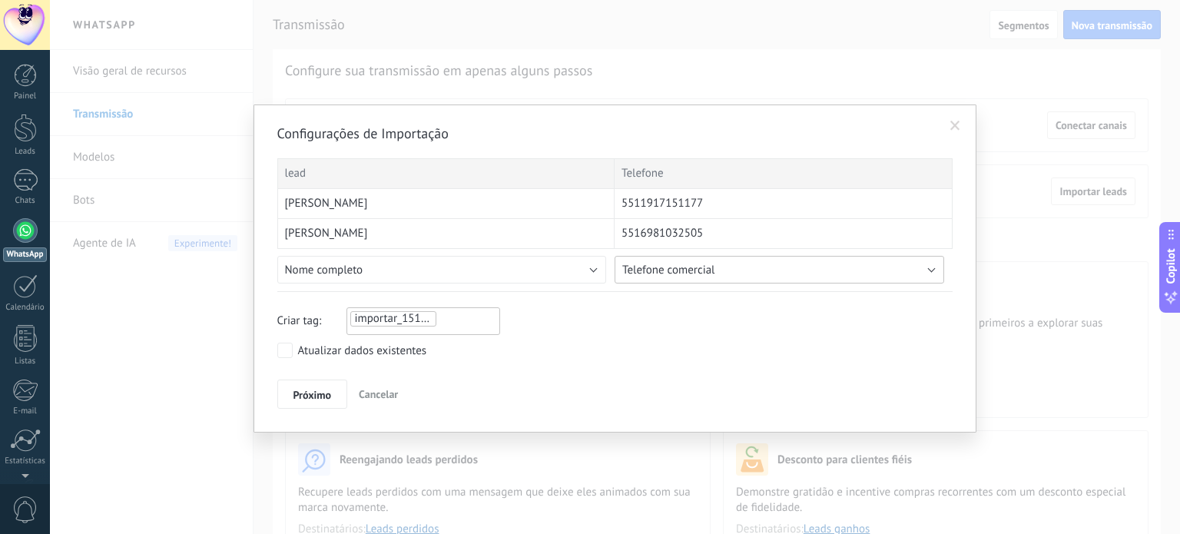
click at [754, 262] on button "Telefone comercial" at bounding box center [780, 270] width 330 height 28
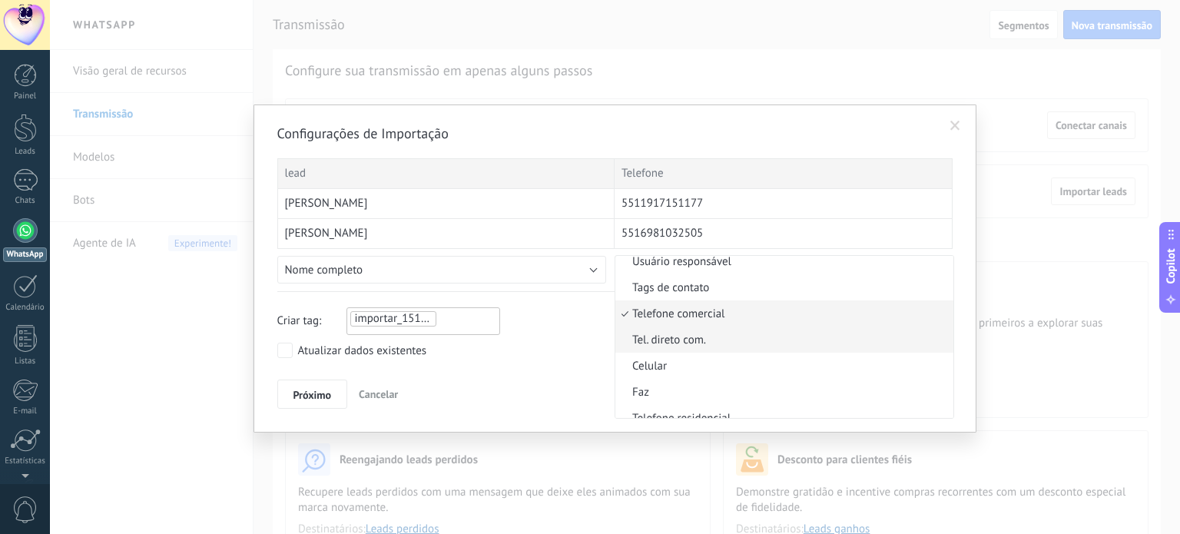
scroll to position [292, 0]
click at [712, 367] on span "Celular" at bounding box center [783, 365] width 334 height 15
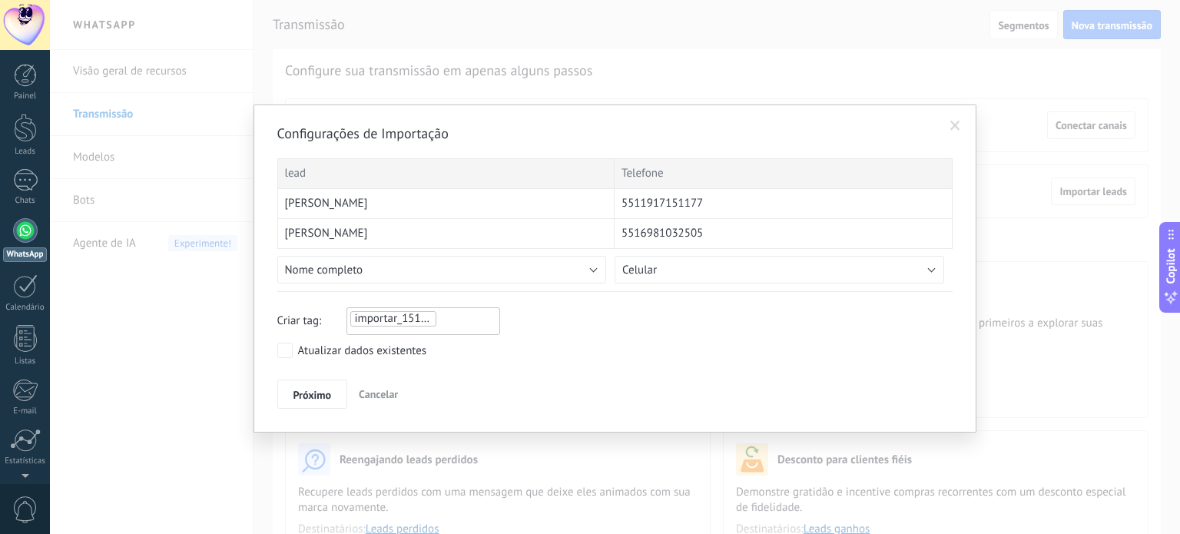
click at [364, 178] on div "lead" at bounding box center [446, 173] width 338 height 31
click at [384, 204] on div "Beatriz Avalos" at bounding box center [446, 204] width 338 height 30
click at [313, 394] on span "Próximo" at bounding box center [313, 395] width 38 height 11
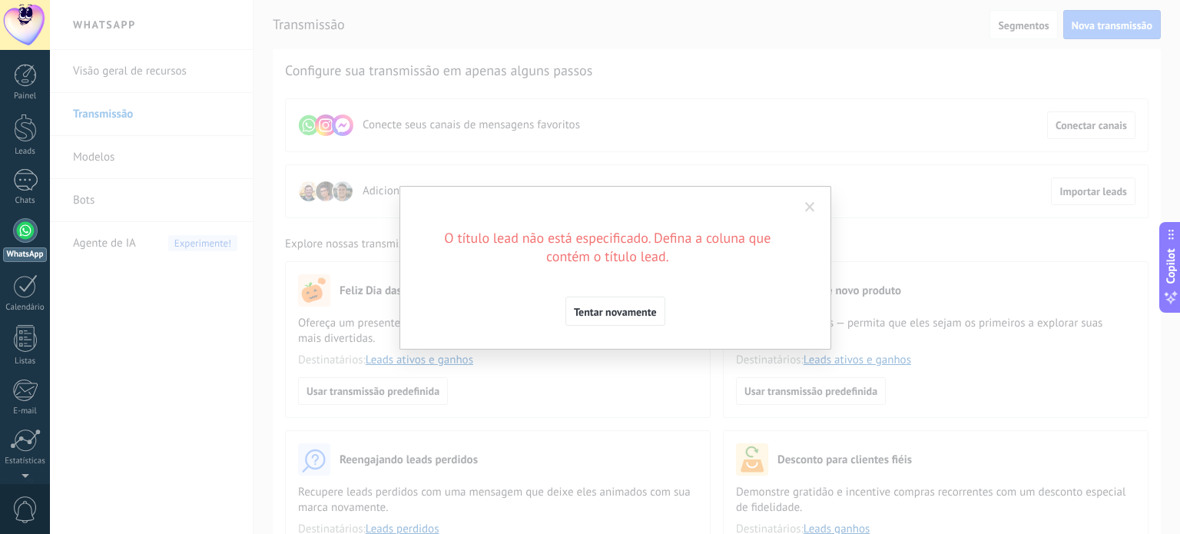
click at [807, 207] on span at bounding box center [810, 207] width 10 height 11
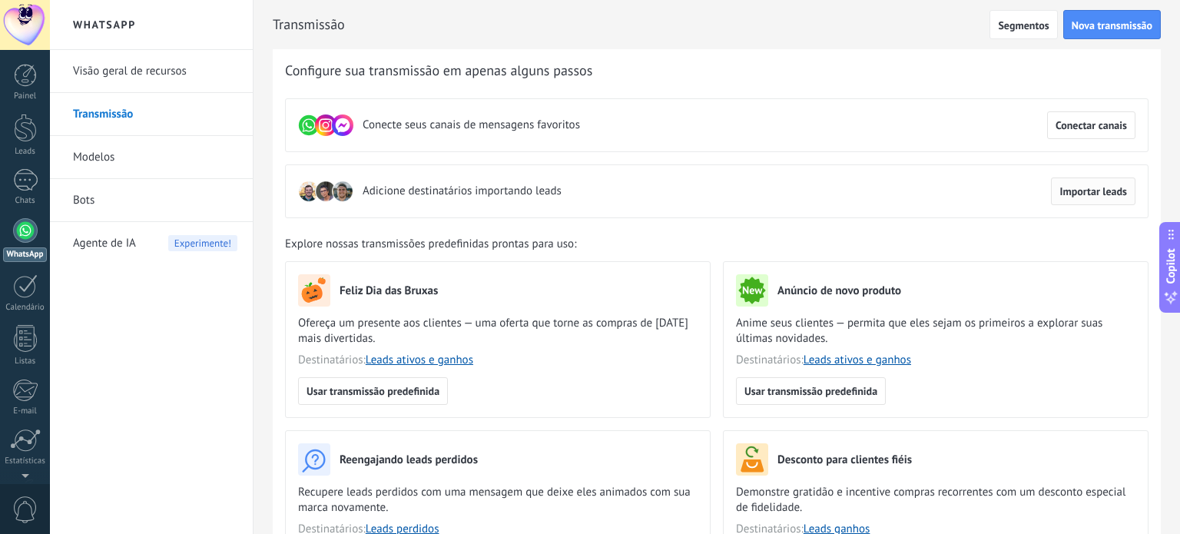
click at [1120, 189] on span "Importar leads" at bounding box center [1094, 191] width 68 height 11
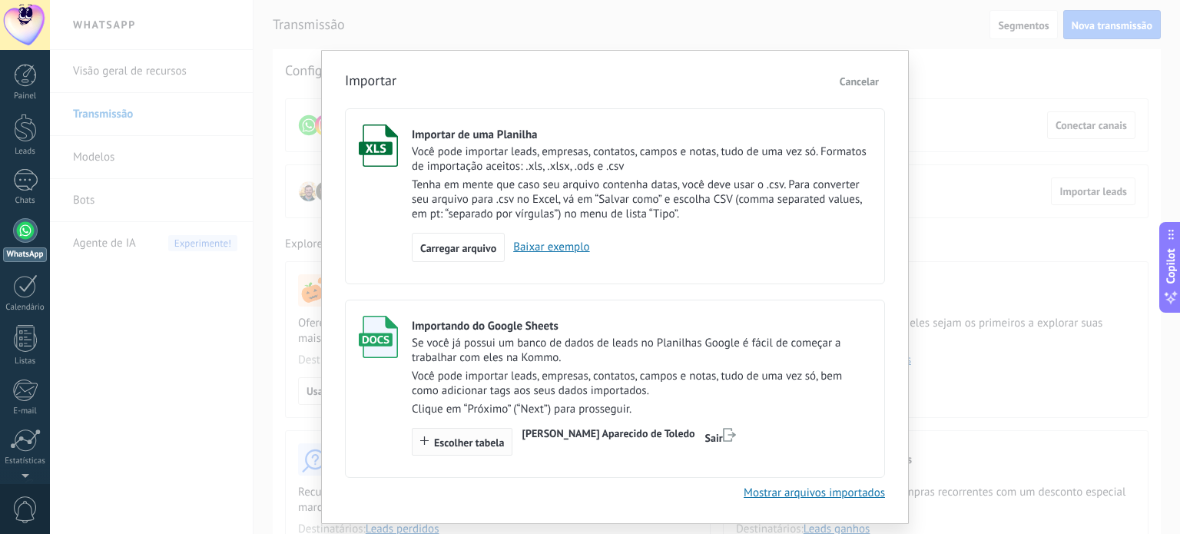
click at [482, 434] on button "Escolher tabela" at bounding box center [462, 442] width 101 height 28
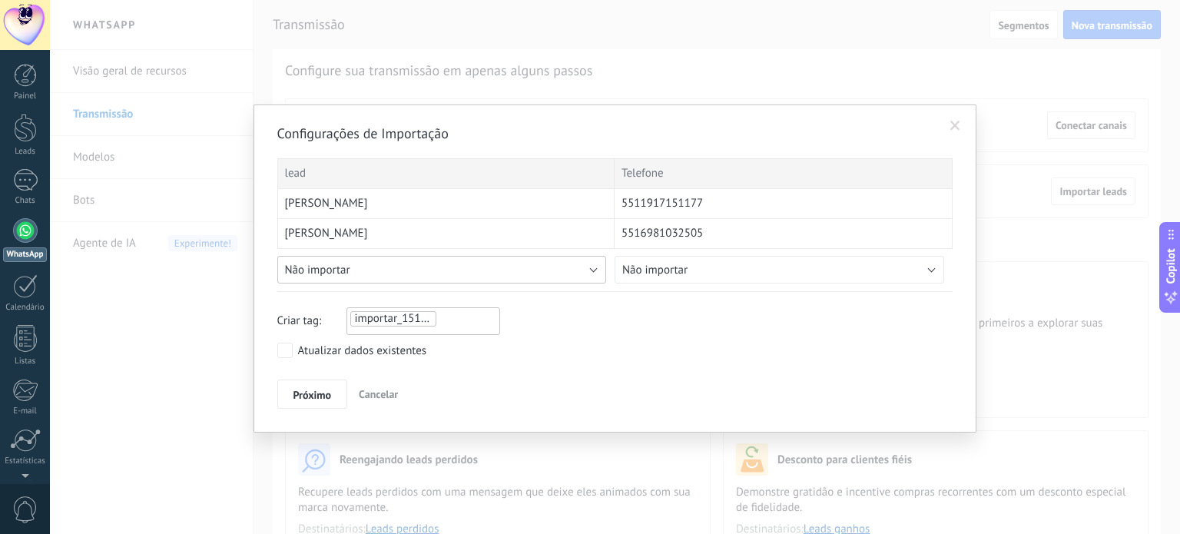
click at [370, 273] on button "Não importar" at bounding box center [442, 270] width 330 height 28
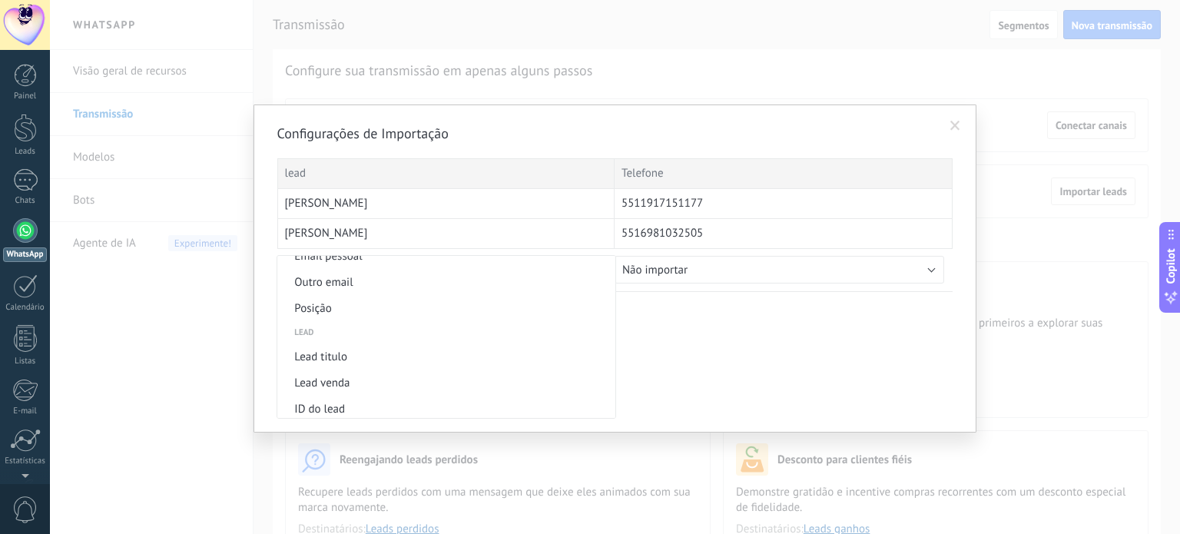
scroll to position [525, 0]
click at [445, 368] on span "Lead titulo" at bounding box center [444, 364] width 334 height 15
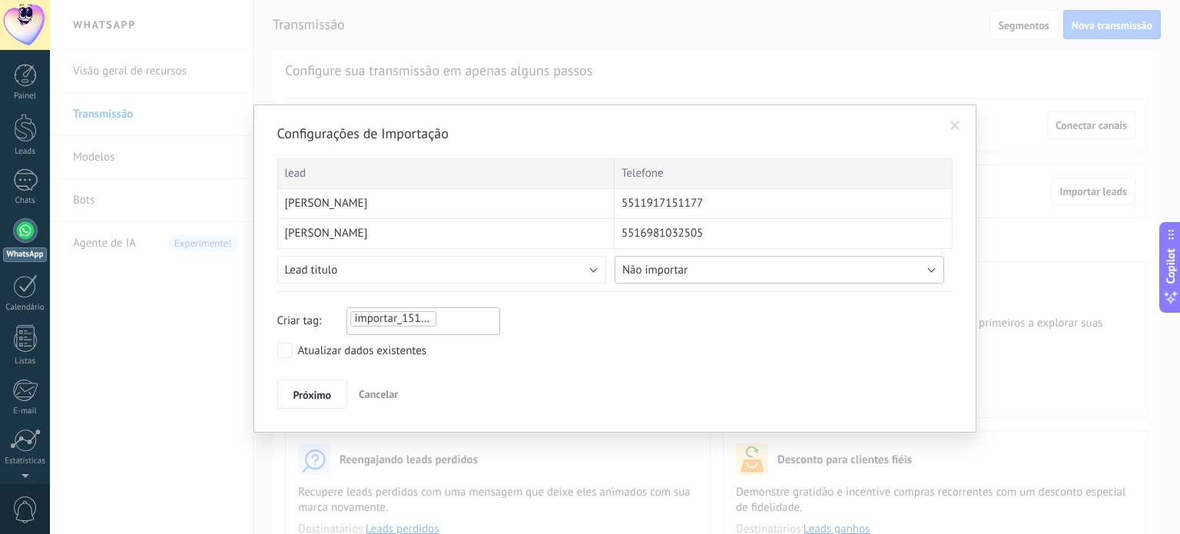
click at [698, 268] on button "Não importar" at bounding box center [780, 270] width 330 height 28
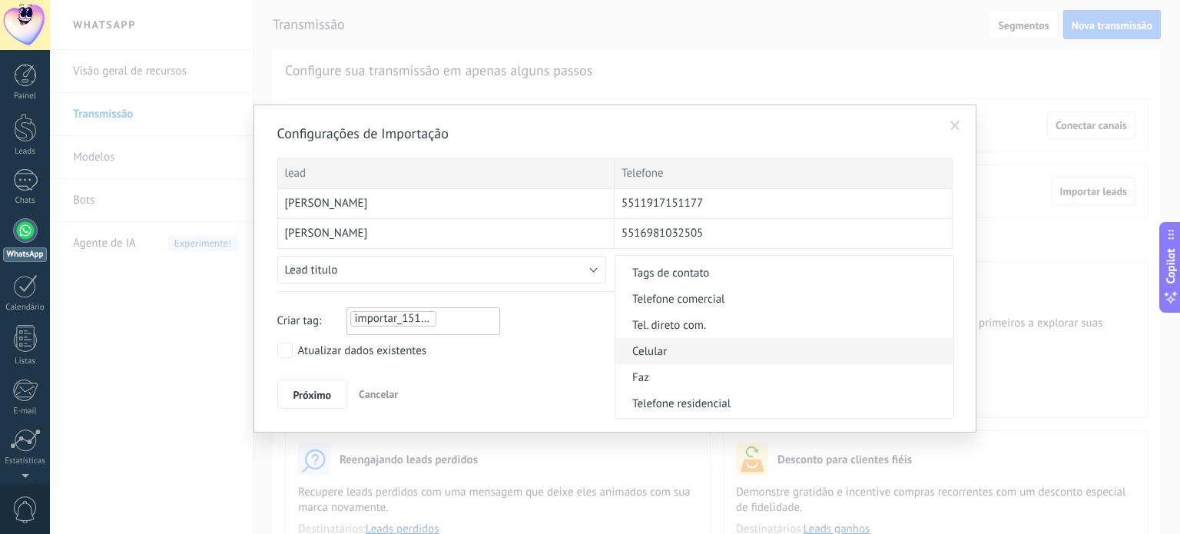
click at [698, 353] on span "Celular" at bounding box center [783, 351] width 334 height 15
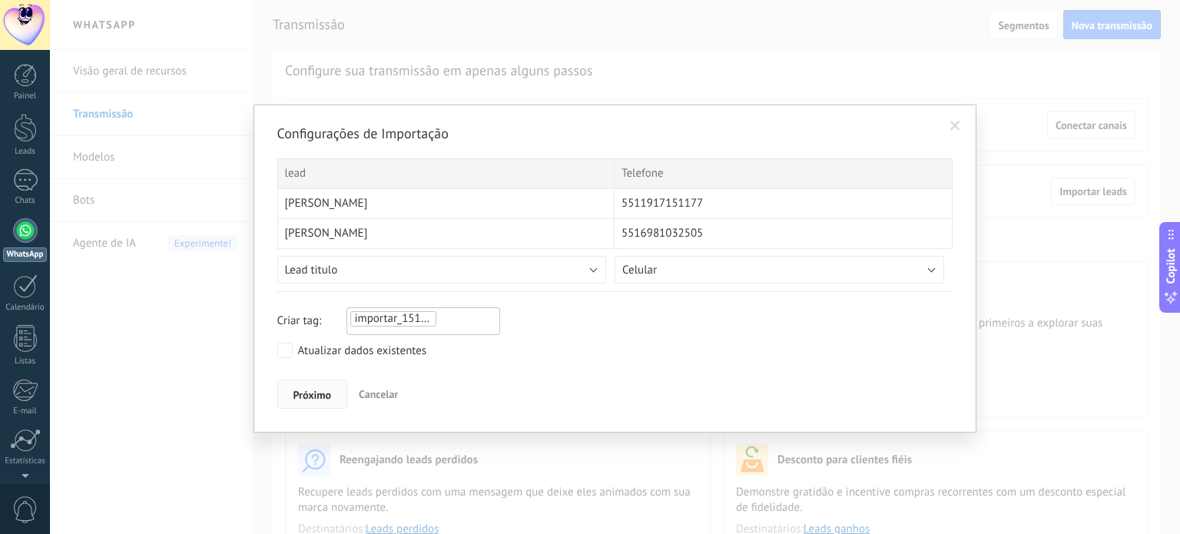
click at [307, 396] on span "Próximo" at bounding box center [313, 395] width 38 height 11
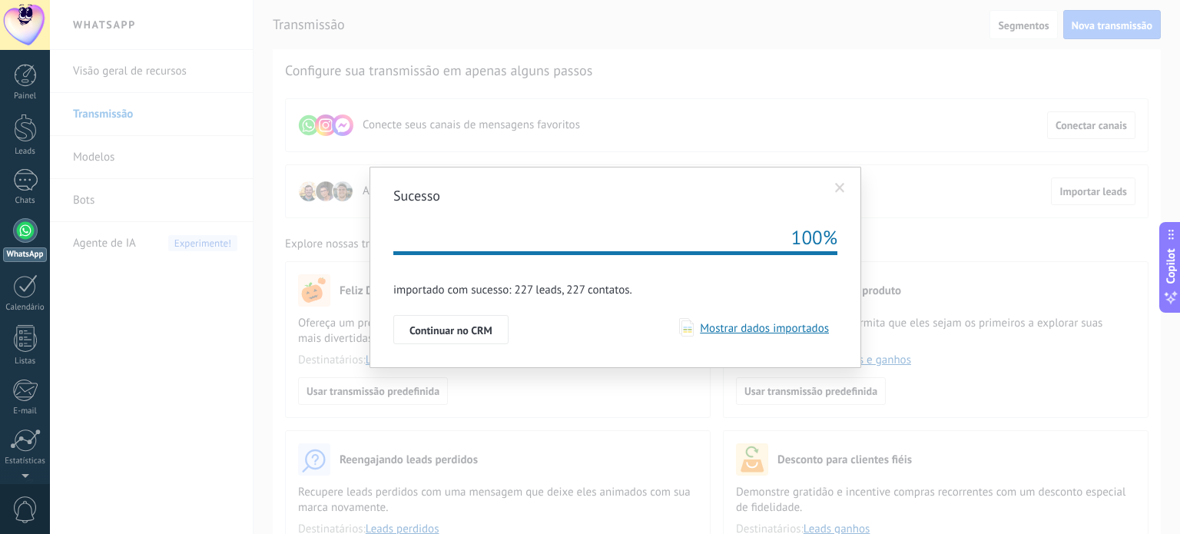
click at [735, 328] on span "Mostrar dados importados" at bounding box center [761, 328] width 135 height 15
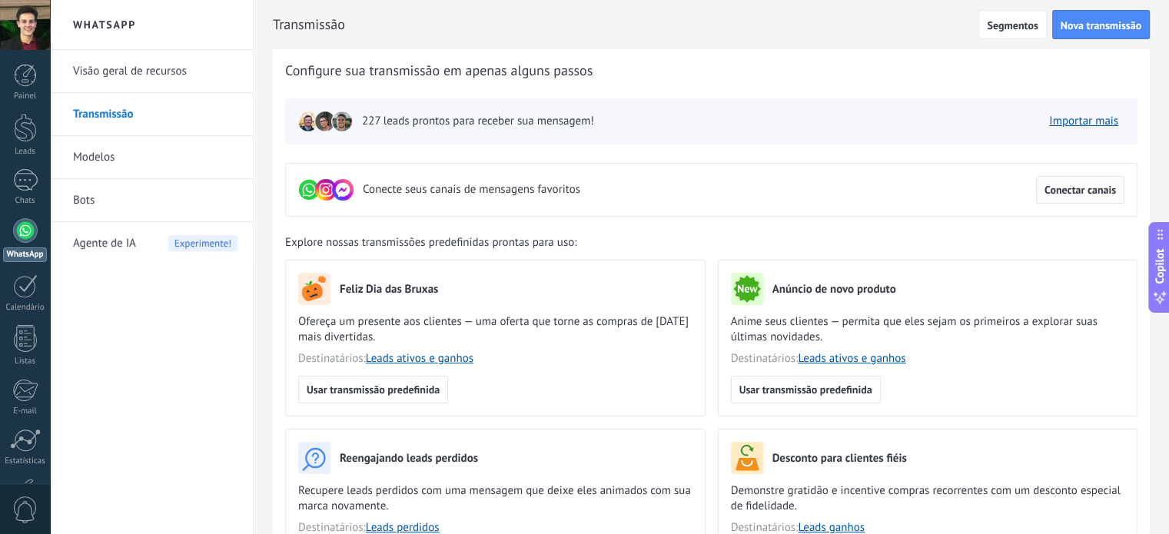
click at [1069, 184] on span "Conectar canais" at bounding box center [1079, 189] width 71 height 11
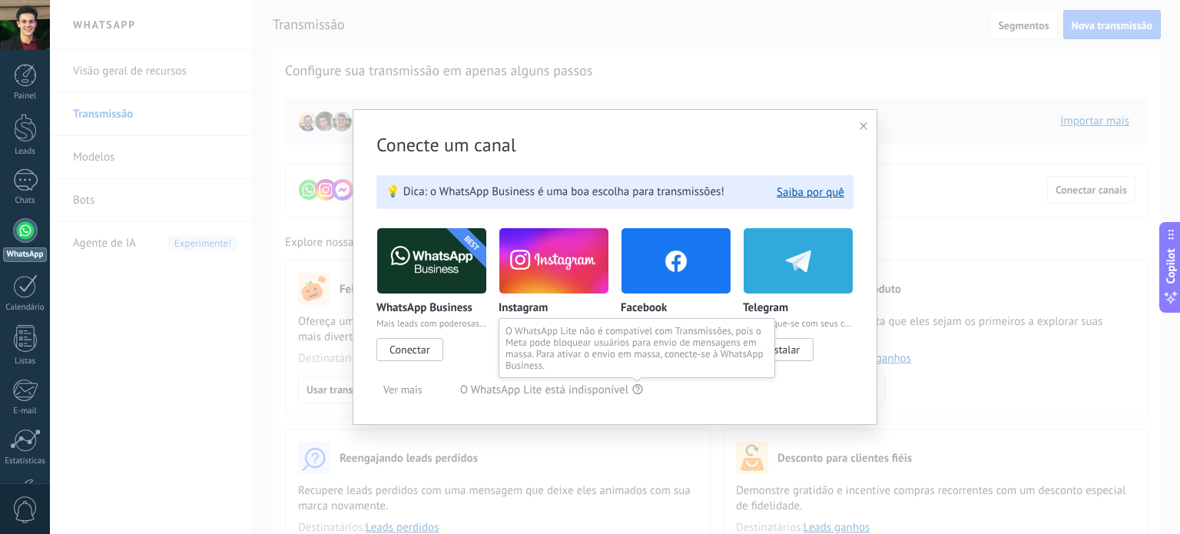
click at [638, 391] on icon at bounding box center [637, 389] width 11 height 12
click at [863, 128] on use at bounding box center [864, 126] width 8 height 8
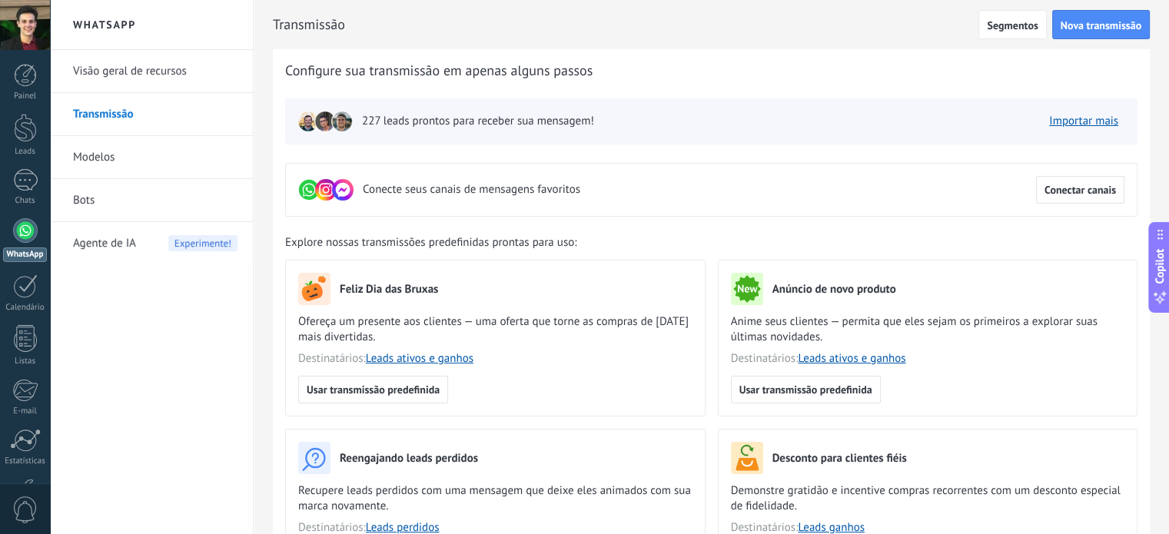
click at [151, 74] on link "Visão geral de recursos" at bounding box center [155, 71] width 164 height 43
